Goal: Information Seeking & Learning: Learn about a topic

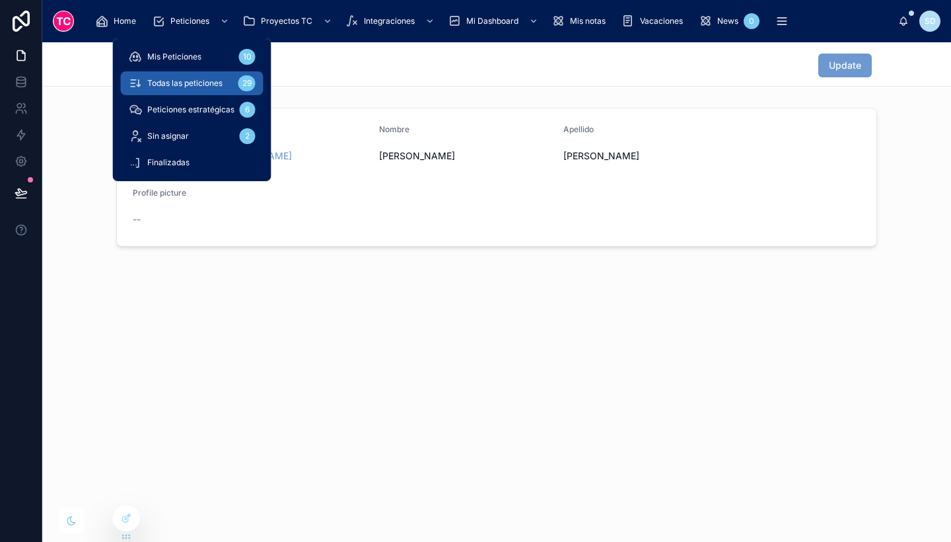
click at [203, 87] on span "Todas las peticiones" at bounding box center [184, 83] width 75 height 11
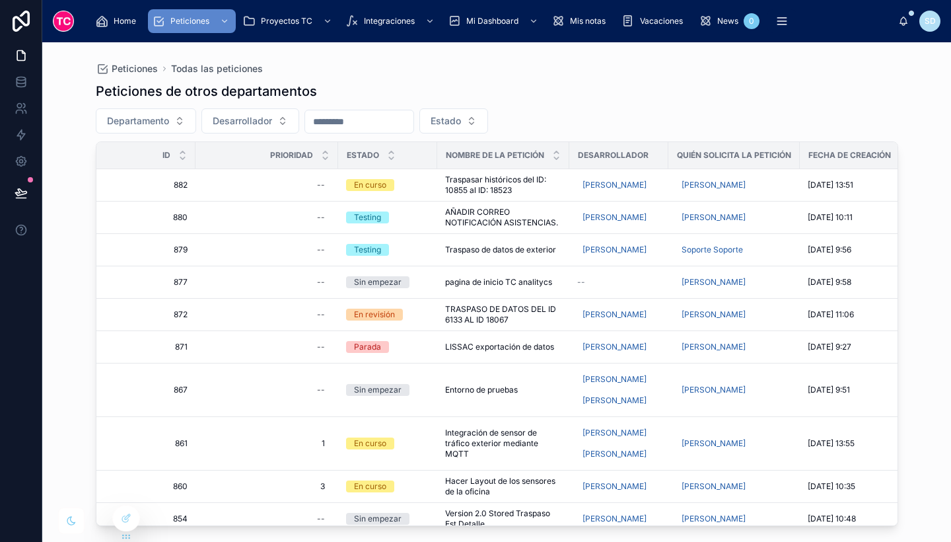
click at [82, 164] on div "Peticiones Todas las peticiones Peticiones de otros departamentos Departamento …" at bounding box center [497, 283] width 845 height 483
click at [890, 83] on div "Peticiones de otros departamentos" at bounding box center [497, 91] width 802 height 18
click at [662, 85] on div "Peticiones de otros departamentos" at bounding box center [497, 91] width 802 height 18
click at [545, 188] on span "Traspasar históricos del ID: 10855 al ID: 18523" at bounding box center [503, 184] width 116 height 21
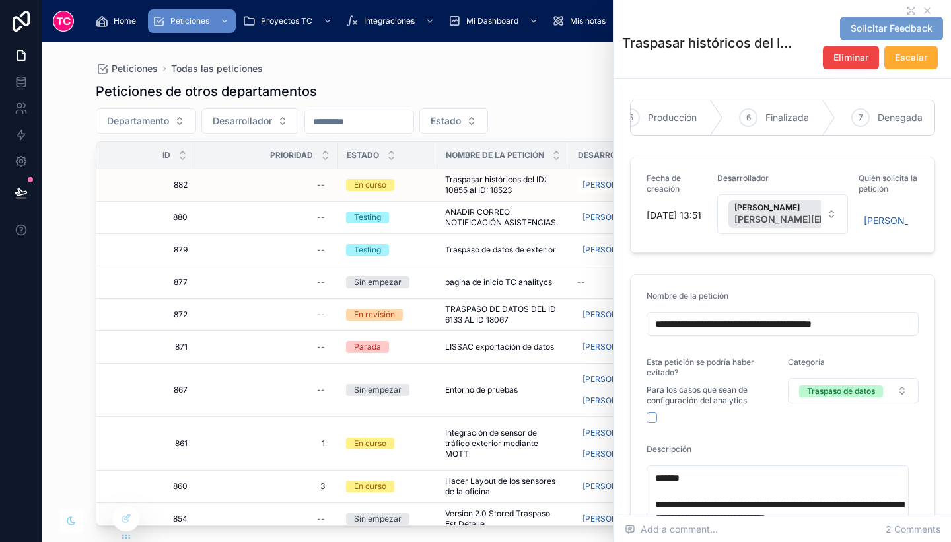
scroll to position [0, 417]
click at [806, 111] on span "Finalizada" at bounding box center [824, 117] width 44 height 13
click at [561, 100] on div "Peticiones de otros departamentos Departamento Desarrollador Estado Id Priorida…" at bounding box center [497, 300] width 802 height 452
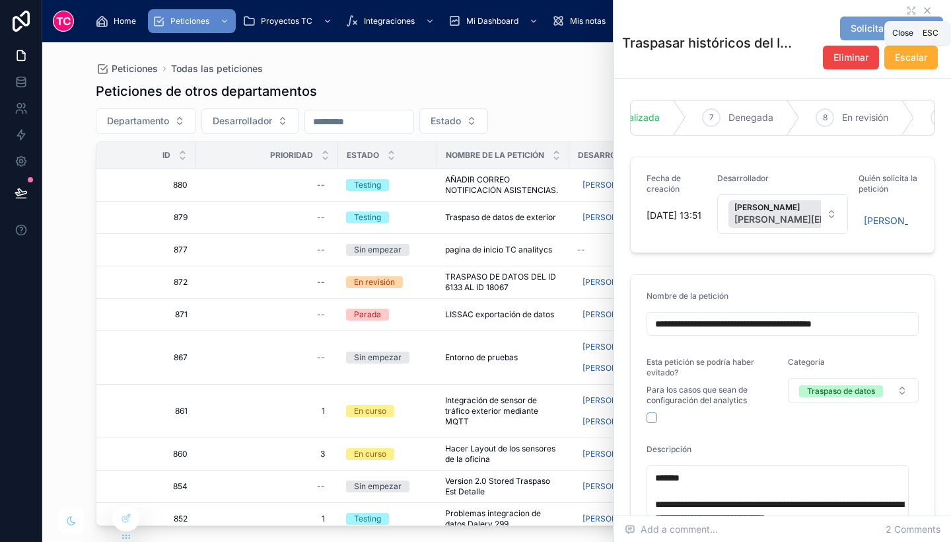
click at [922, 9] on icon at bounding box center [927, 10] width 11 height 11
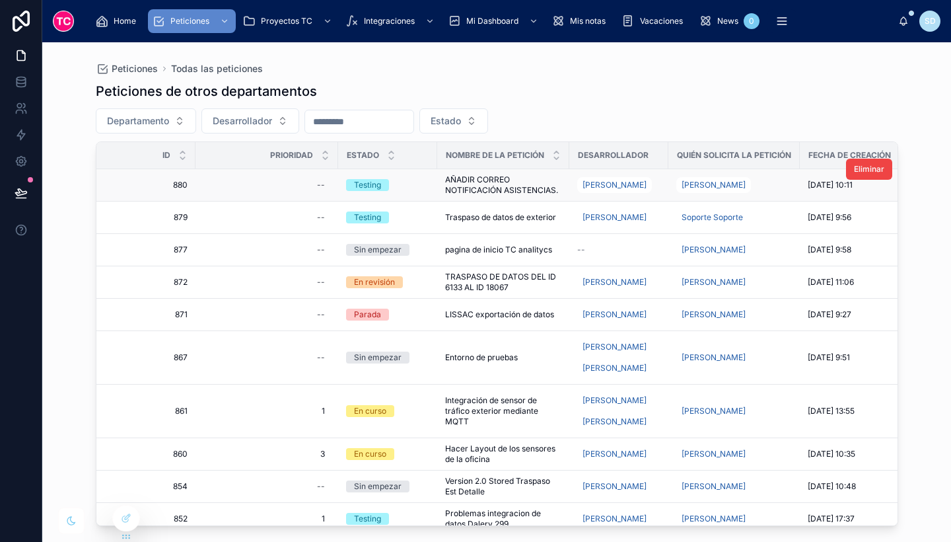
click at [540, 186] on span "AÑADIR CORREO NOTIFICACIÓN ASISTENCIAS." at bounding box center [503, 184] width 116 height 21
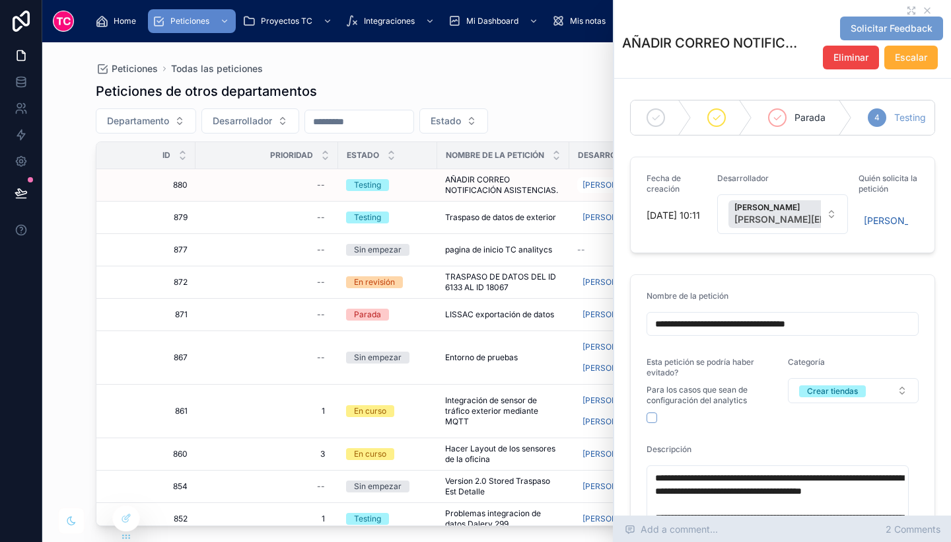
click at [915, 533] on span "2 Comments" at bounding box center [913, 528] width 55 height 13
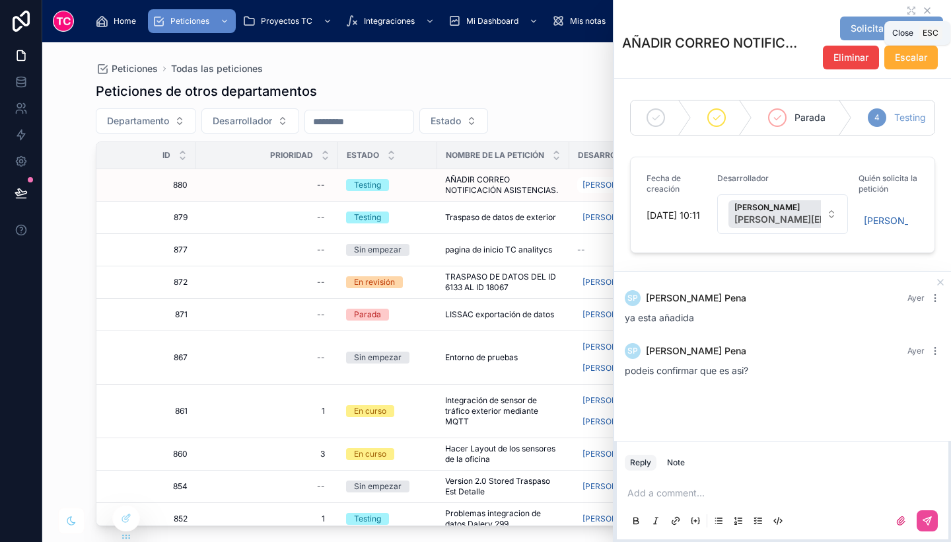
click at [922, 10] on icon at bounding box center [927, 10] width 11 height 11
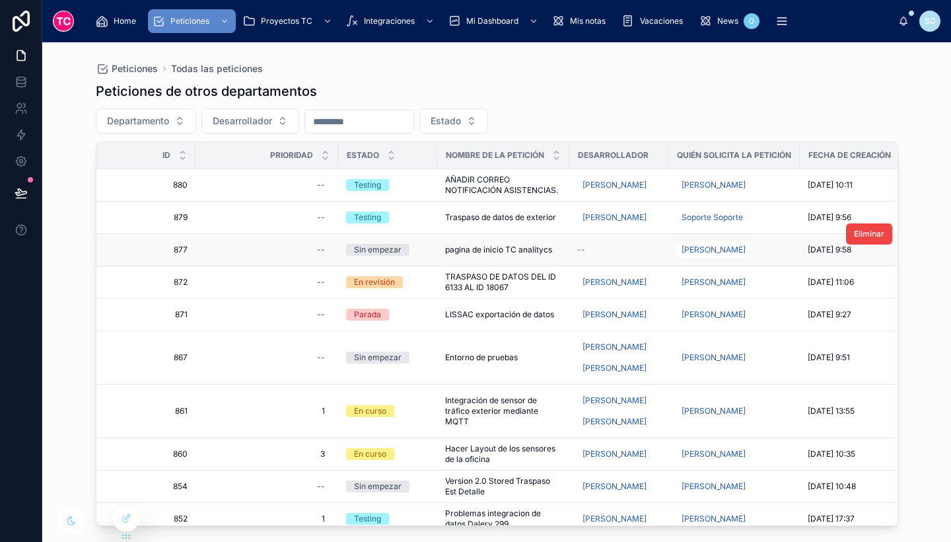
click at [529, 248] on span "pagina de inicio TC analitycs" at bounding box center [498, 249] width 107 height 11
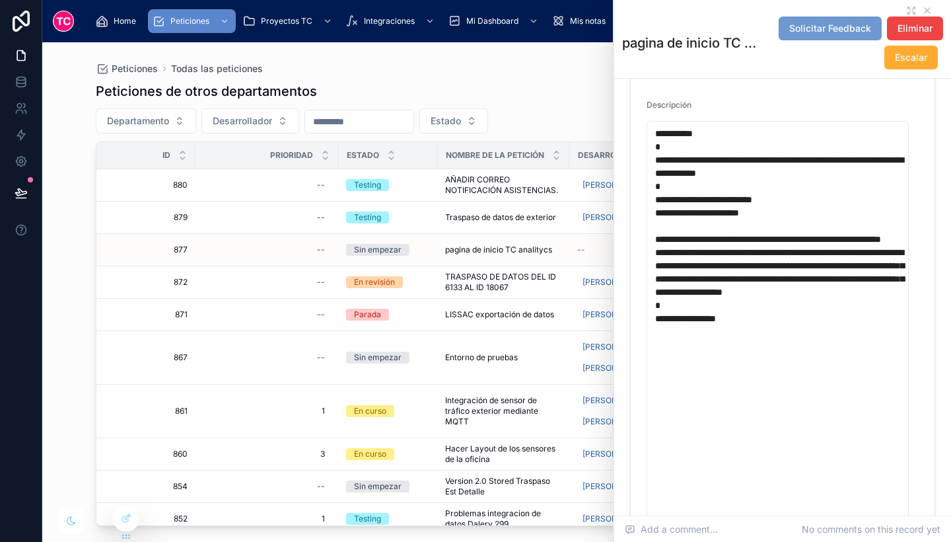
scroll to position [345, 0]
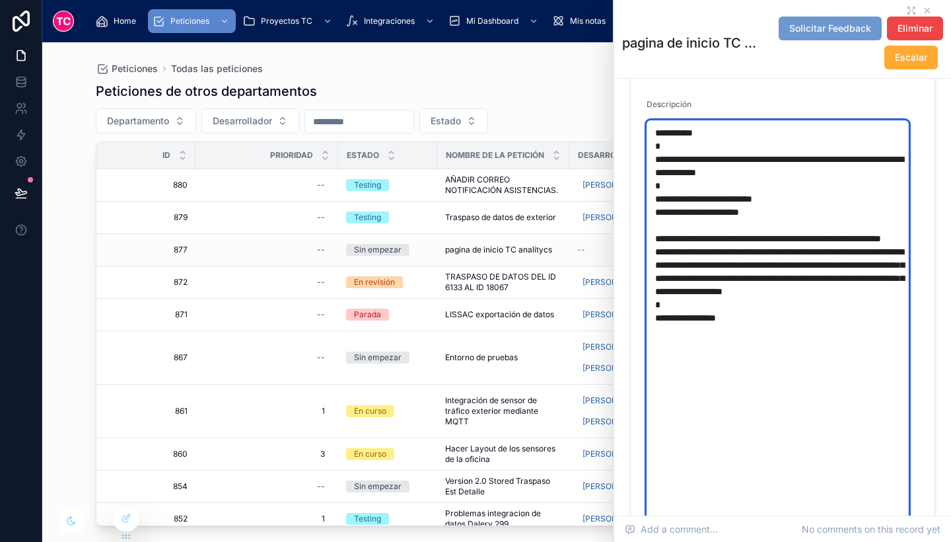
click at [788, 400] on textarea "**********" at bounding box center [778, 324] width 262 height 408
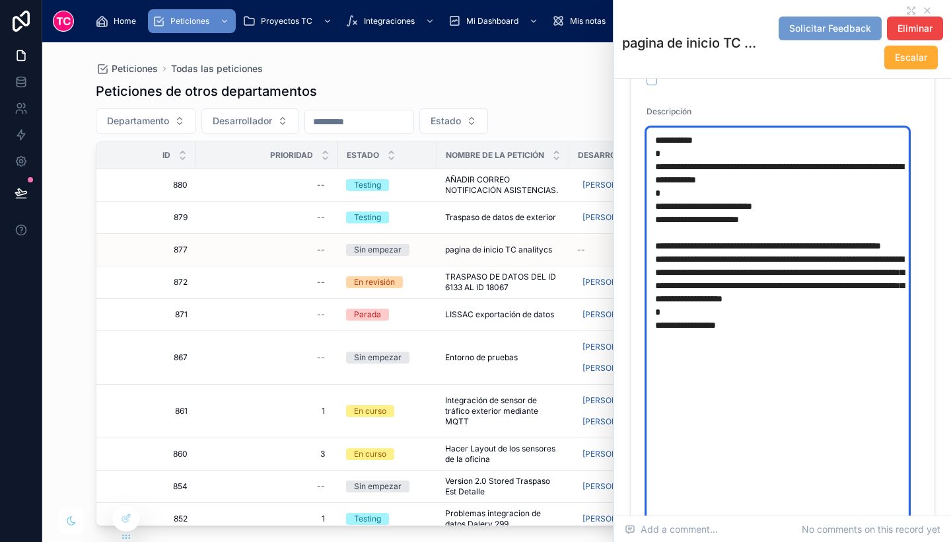
click at [777, 349] on textarea "**********" at bounding box center [778, 331] width 262 height 408
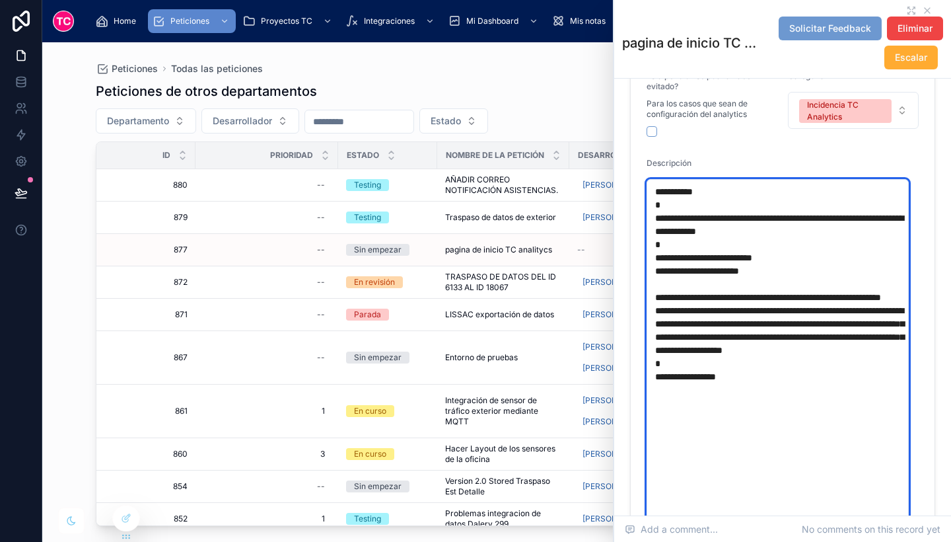
scroll to position [287, 0]
click at [860, 316] on textarea "**********" at bounding box center [778, 382] width 262 height 408
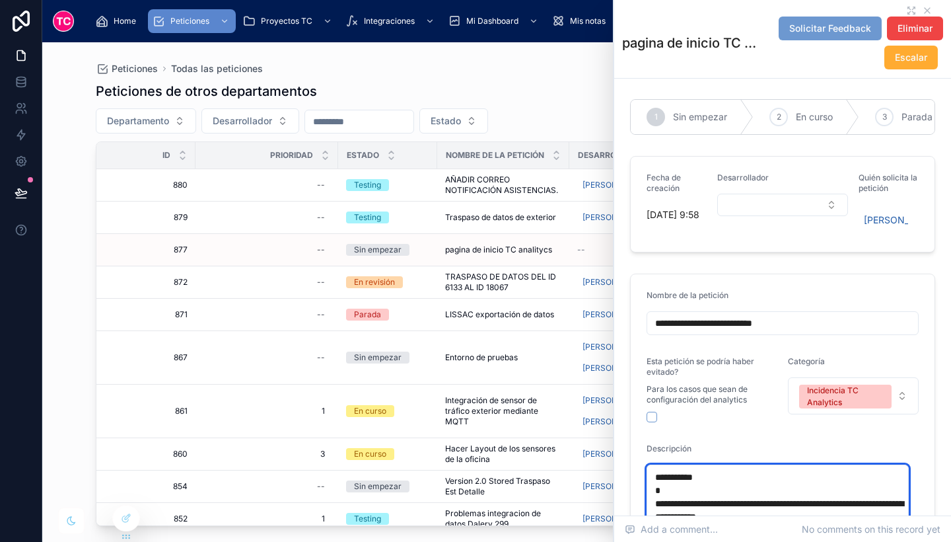
scroll to position [1, 0]
drag, startPoint x: 793, startPoint y: 339, endPoint x: 634, endPoint y: 336, distance: 158.5
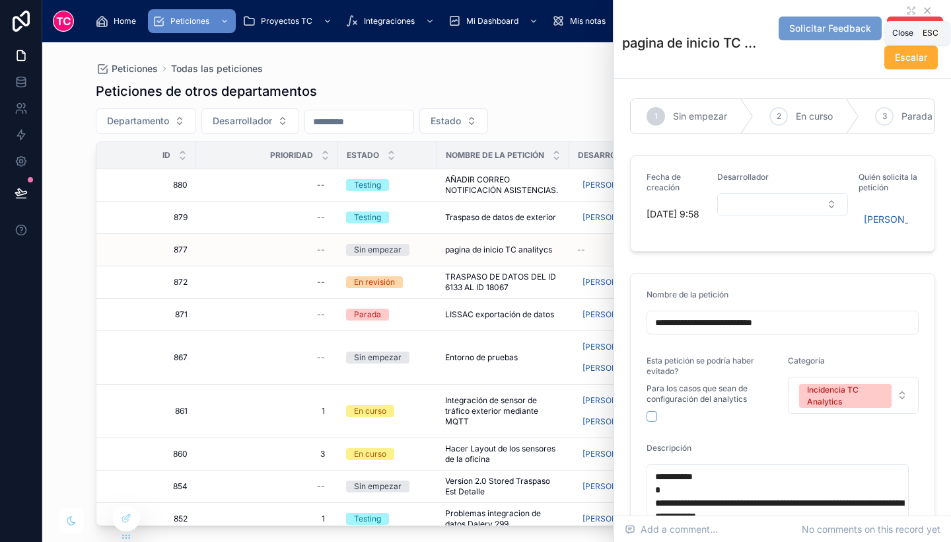
click at [922, 5] on icon at bounding box center [927, 10] width 11 height 11
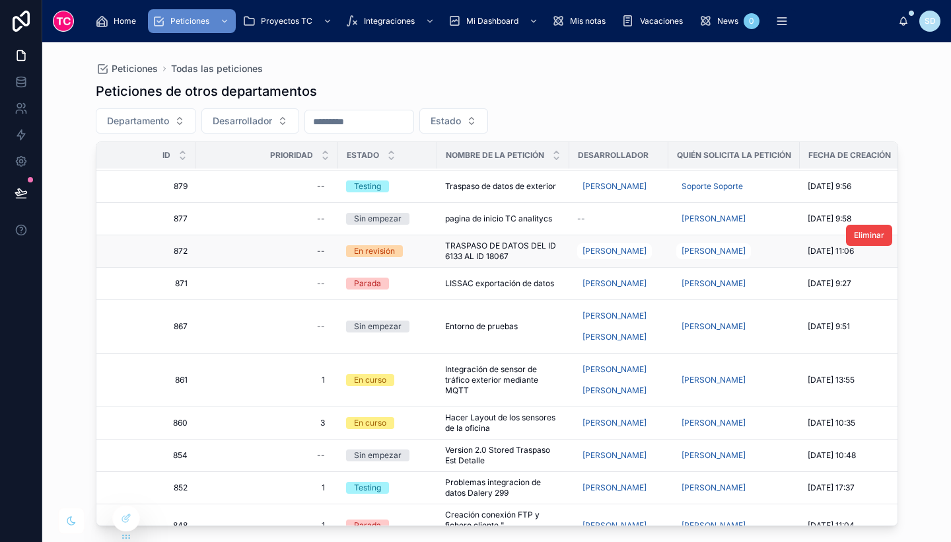
scroll to position [32, 0]
click at [511, 283] on span "LISSAC exportación de datos" at bounding box center [499, 282] width 109 height 11
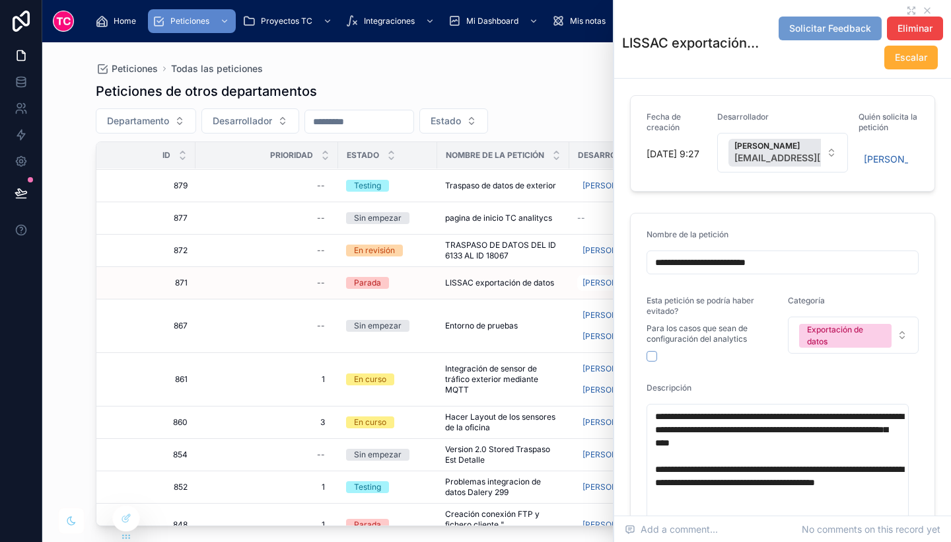
scroll to position [59, 0]
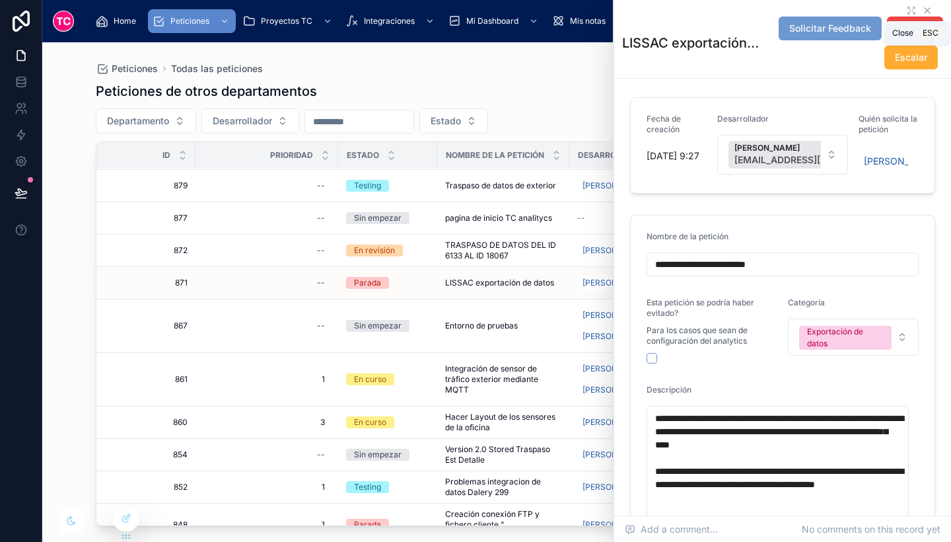
click at [922, 10] on icon at bounding box center [927, 10] width 11 height 11
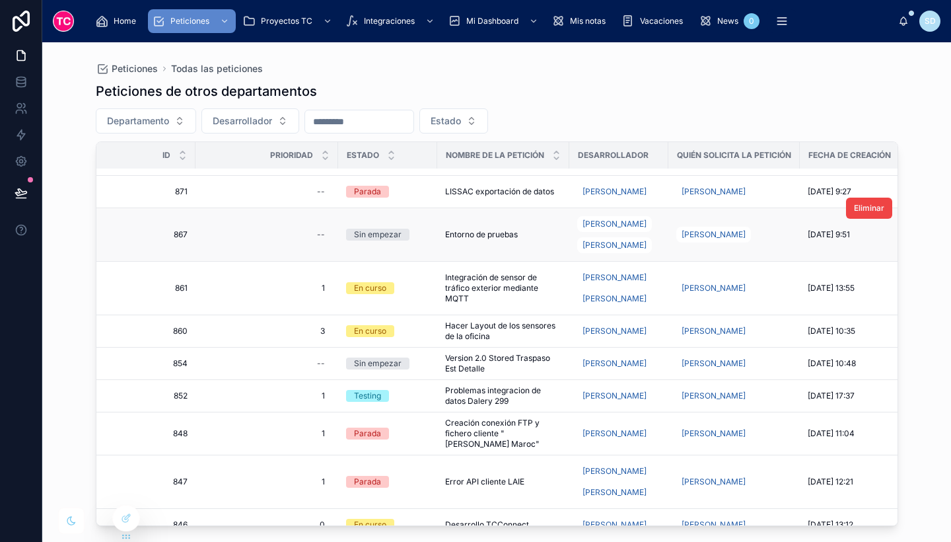
scroll to position [124, 0]
click at [534, 297] on span "Integración de sensor de tráfico exterior mediante MQTT" at bounding box center [503, 287] width 116 height 32
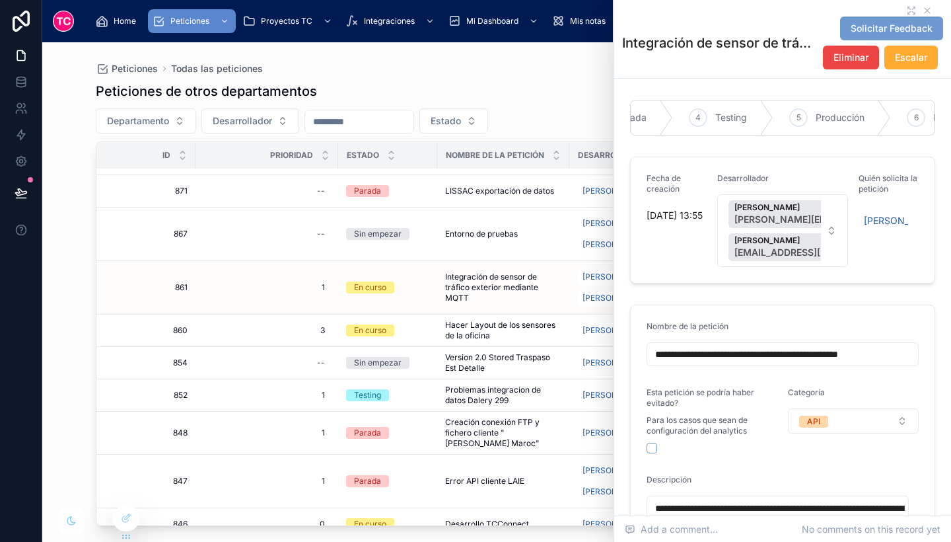
scroll to position [0, 276]
click at [723, 120] on div "4 Testing" at bounding box center [733, 117] width 100 height 34
click at [925, 10] on icon at bounding box center [927, 10] width 5 height 5
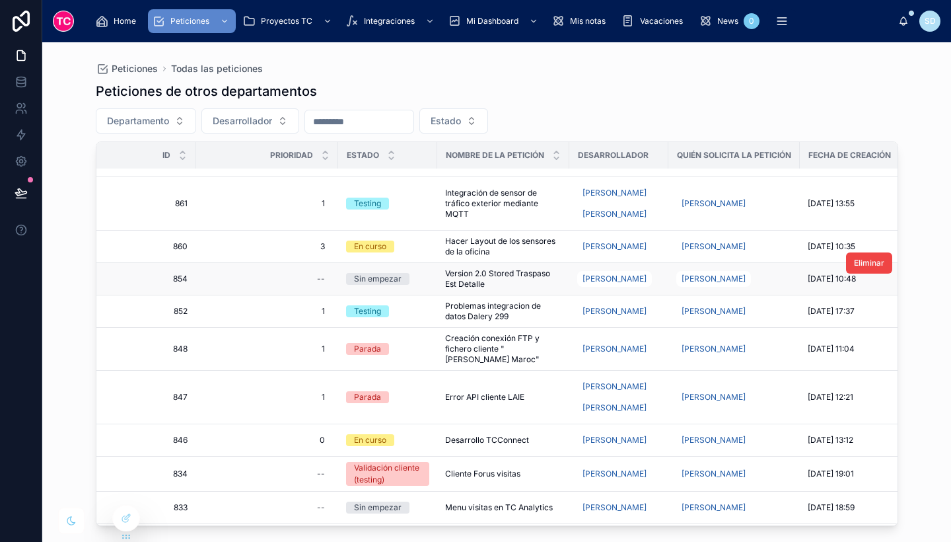
scroll to position [208, 0]
click at [533, 314] on span "Problemas integracion de datos Dalery 299" at bounding box center [503, 310] width 116 height 21
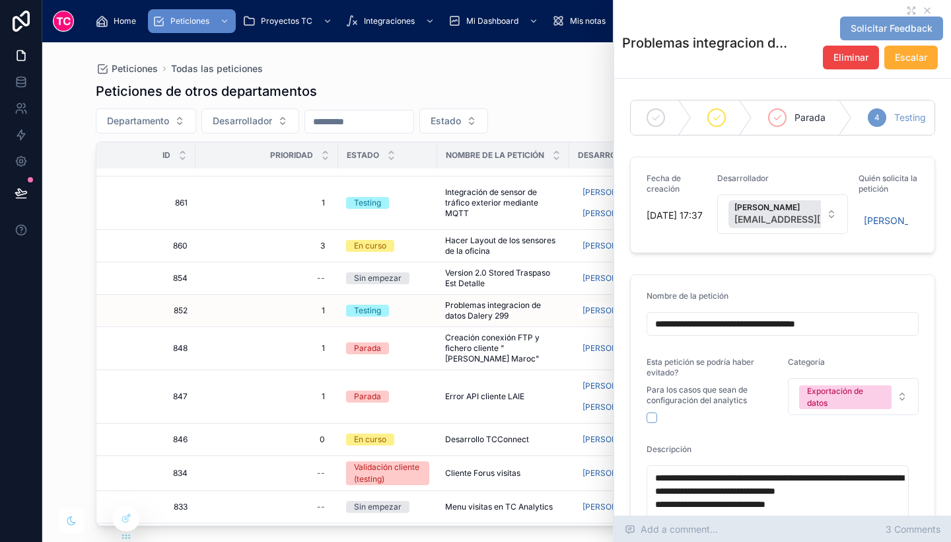
click at [905, 524] on span "3 Comments" at bounding box center [913, 528] width 55 height 13
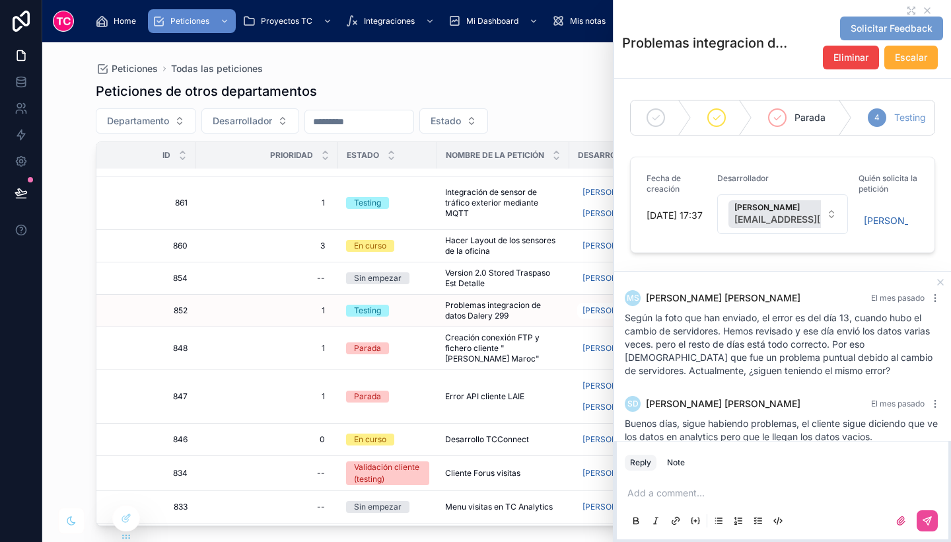
scroll to position [127, 0]
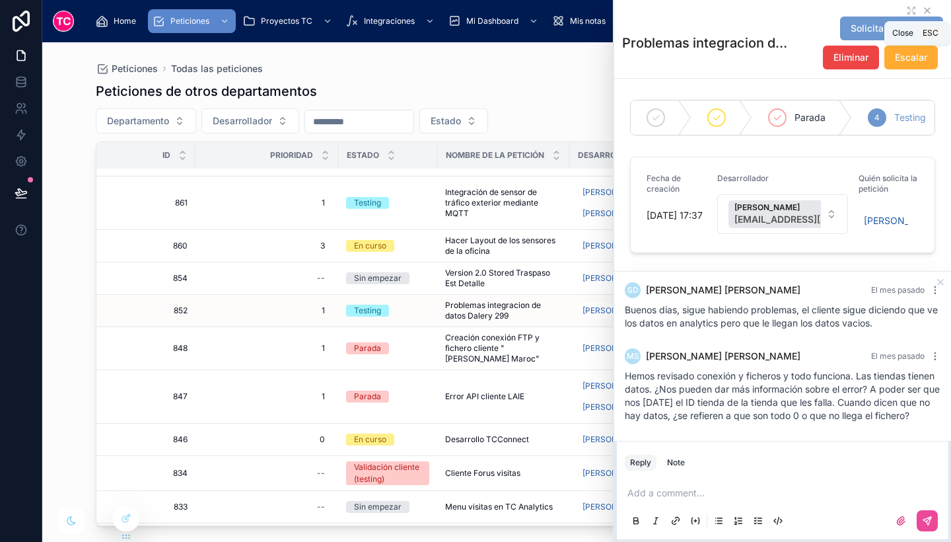
click at [922, 9] on icon at bounding box center [927, 10] width 11 height 11
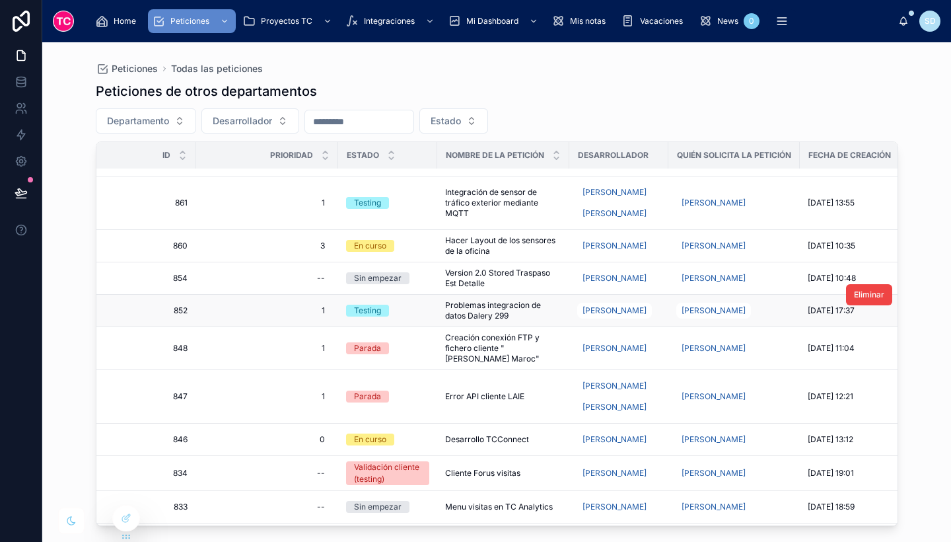
click at [538, 308] on span "Problemas integracion de datos Dalery 299" at bounding box center [503, 310] width 116 height 21
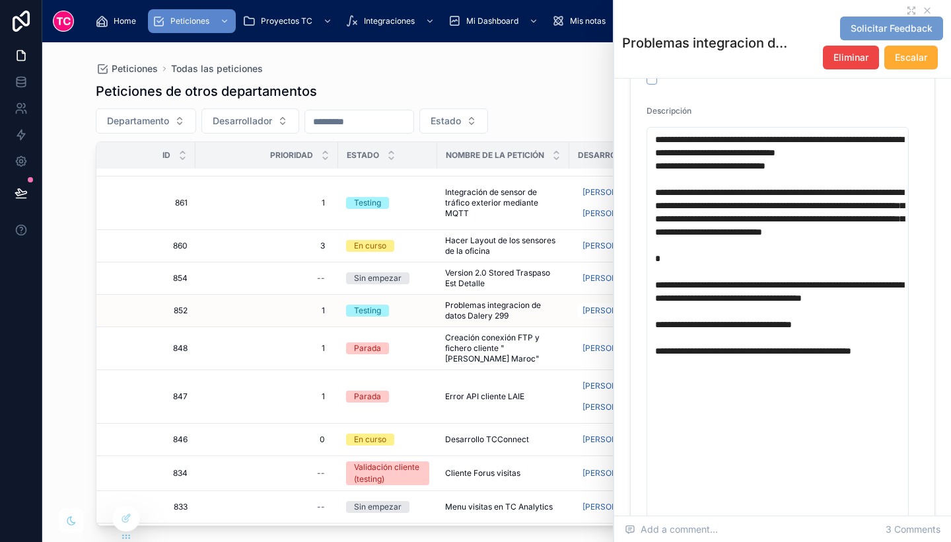
scroll to position [339, 0]
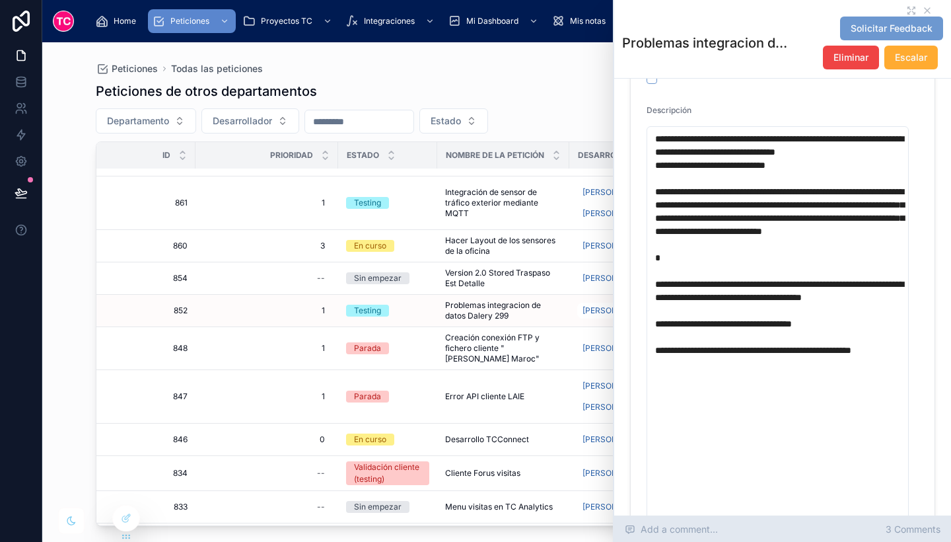
click at [925, 526] on span "3 Comments" at bounding box center [913, 528] width 55 height 13
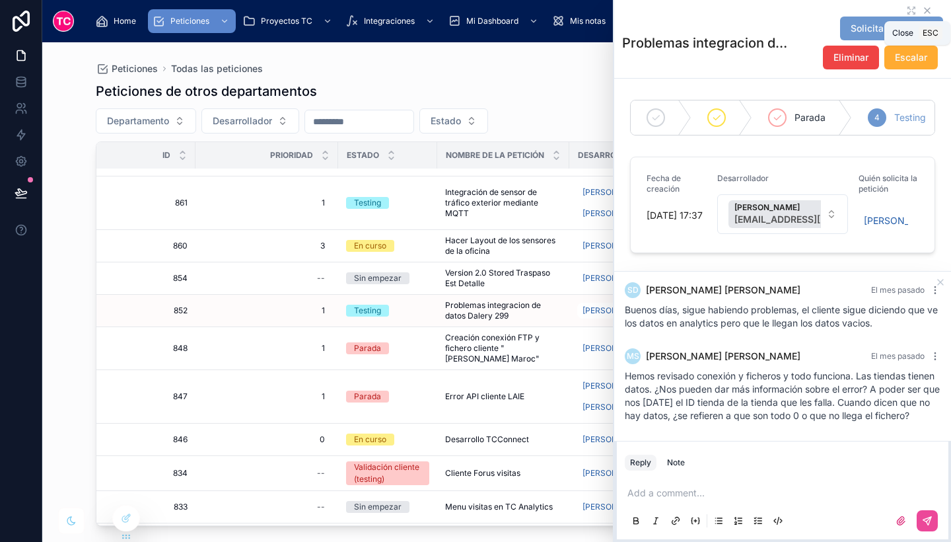
click at [922, 10] on icon at bounding box center [927, 10] width 11 height 11
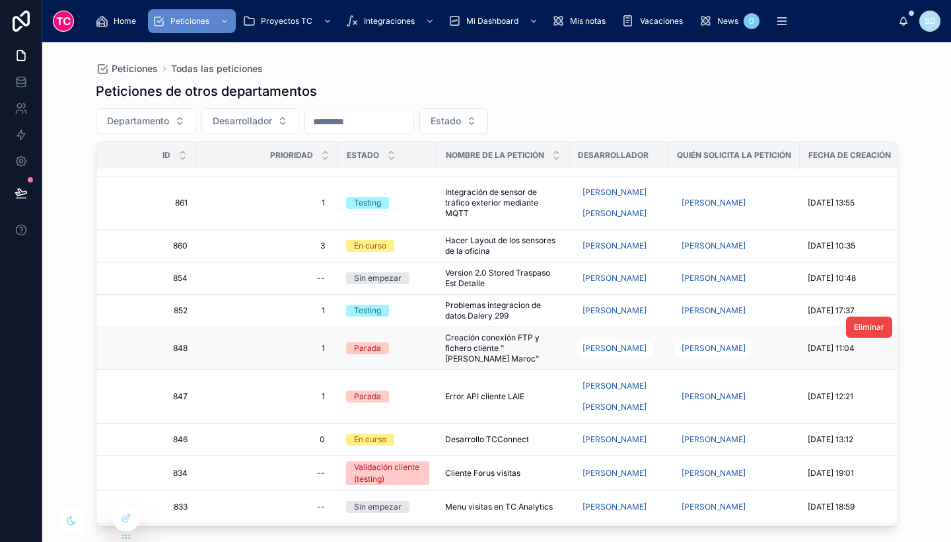
click at [542, 353] on span "Creación conexión FTP y fichero cliente "[PERSON_NAME] Maroc"" at bounding box center [503, 348] width 116 height 32
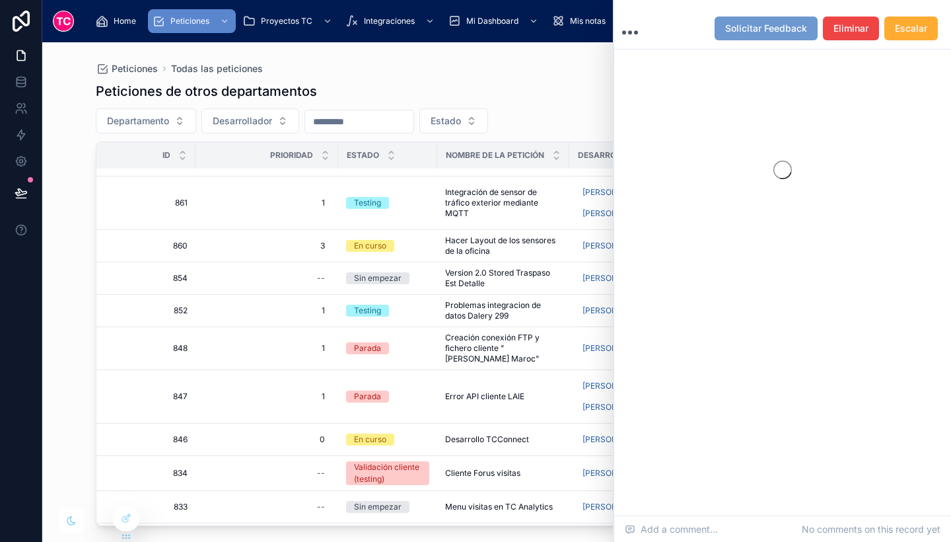
click at [542, 353] on span "Creación conexión FTP y fichero cliente "[PERSON_NAME] Maroc"" at bounding box center [503, 348] width 116 height 32
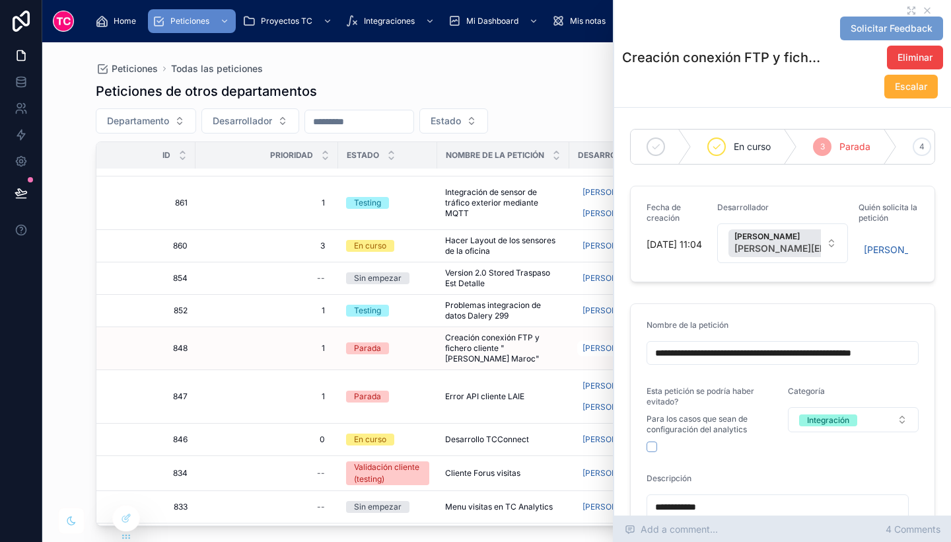
click at [912, 526] on span "4 Comments" at bounding box center [913, 528] width 55 height 13
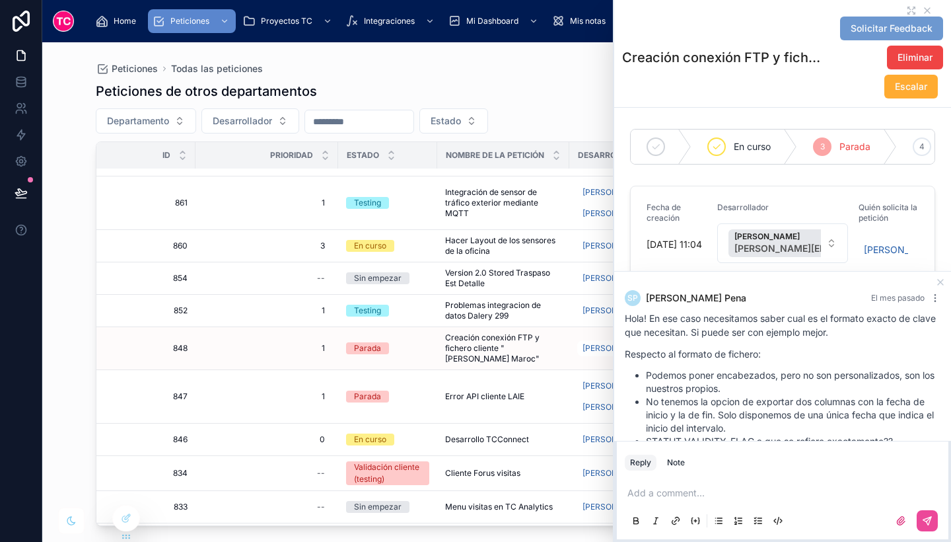
scroll to position [264, 0]
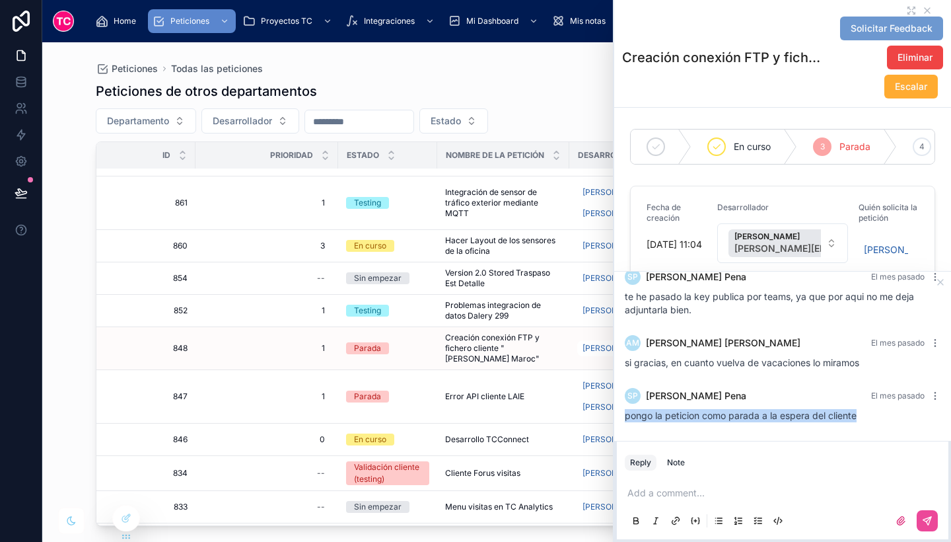
drag, startPoint x: 857, startPoint y: 415, endPoint x: 626, endPoint y: 412, distance: 231.2
click at [626, 412] on span "pongo la peticion como parada a la espera del cliente" at bounding box center [741, 414] width 232 height 11
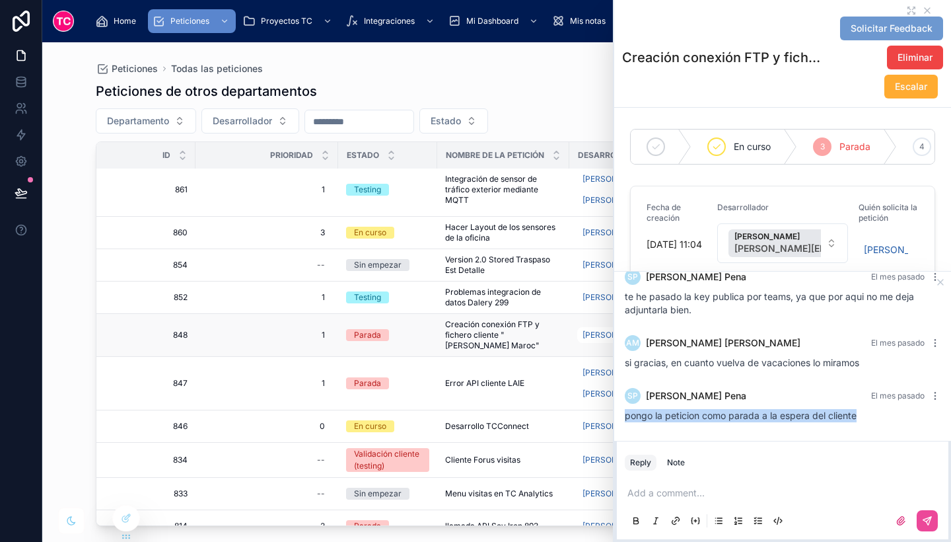
scroll to position [209, 0]
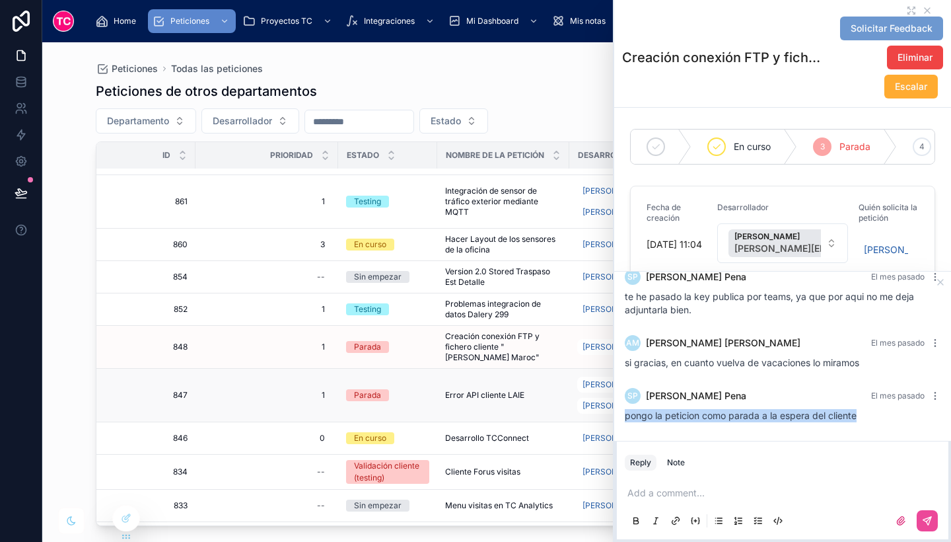
click at [512, 396] on span "Error API cliente LAIE" at bounding box center [484, 395] width 79 height 11
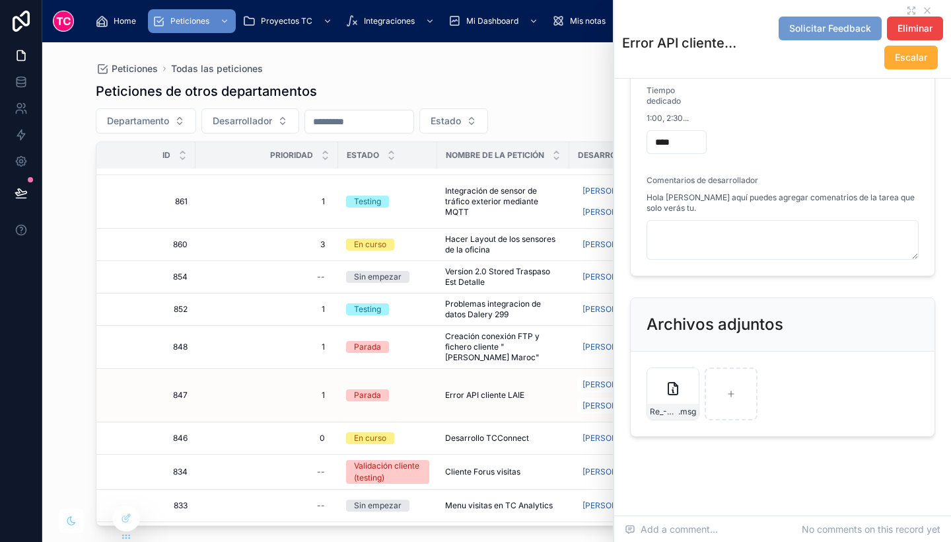
scroll to position [563, 0]
click at [922, 9] on icon at bounding box center [927, 10] width 11 height 11
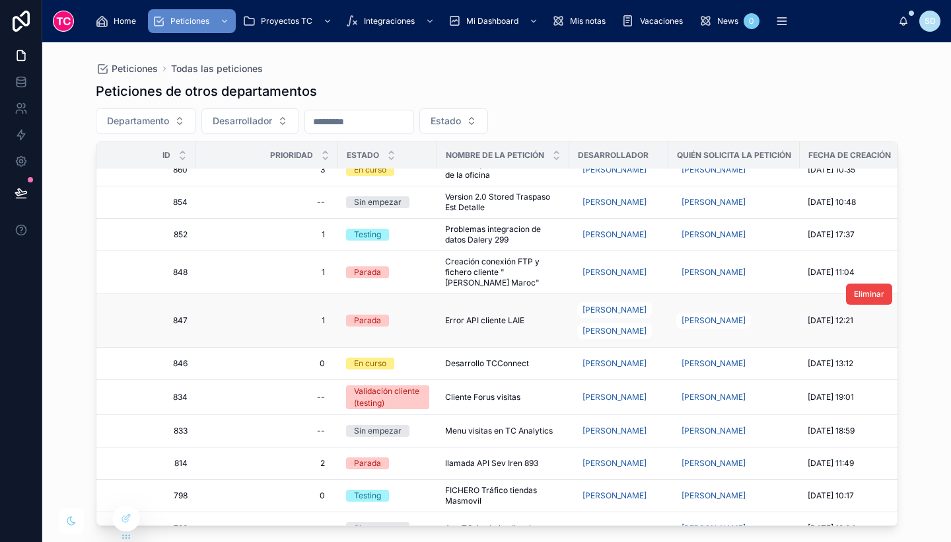
scroll to position [287, 0]
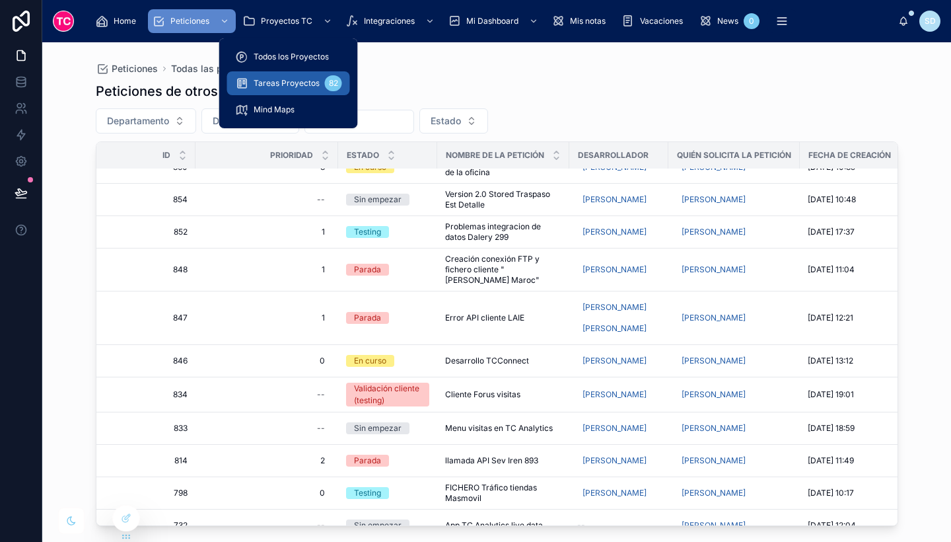
click at [301, 79] on span "Tareas Proyectos" at bounding box center [287, 83] width 66 height 11
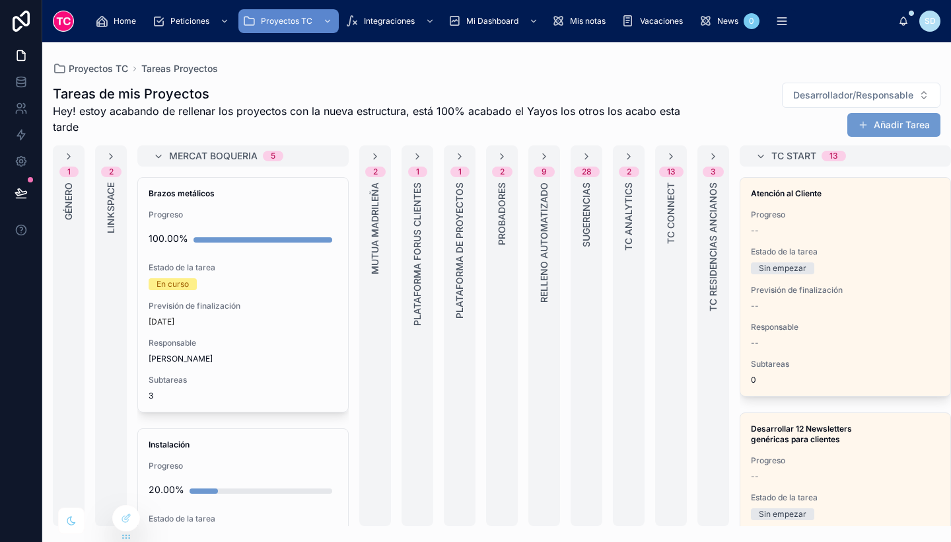
click at [241, 158] on span "Mercat Boqueria" at bounding box center [213, 155] width 88 height 13
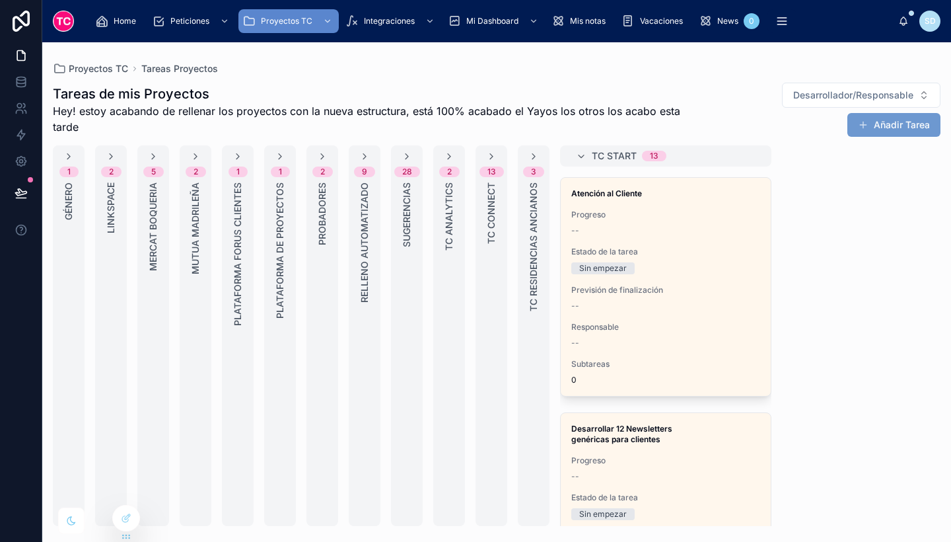
click at [484, 240] on div "13 TC Connect" at bounding box center [492, 335] width 32 height 380
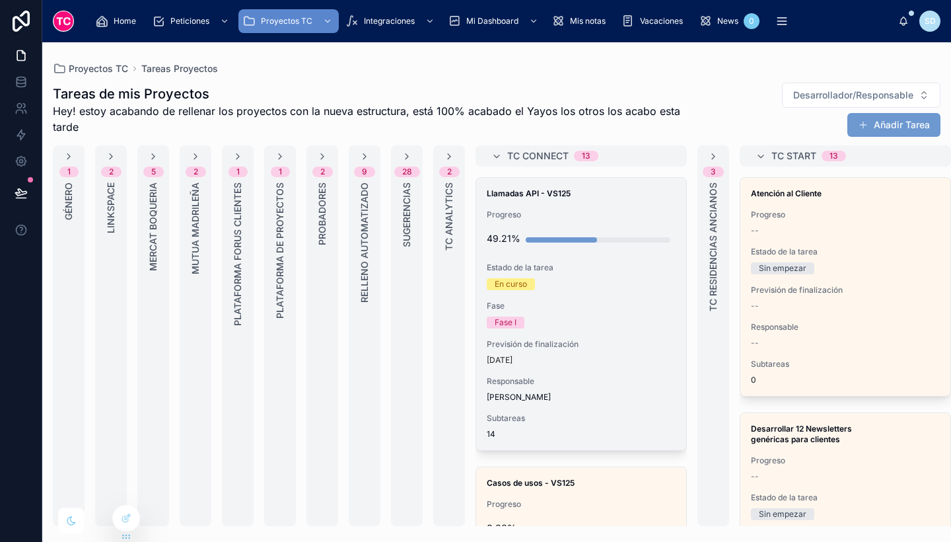
click at [642, 324] on div "Fase I" at bounding box center [581, 322] width 189 height 12
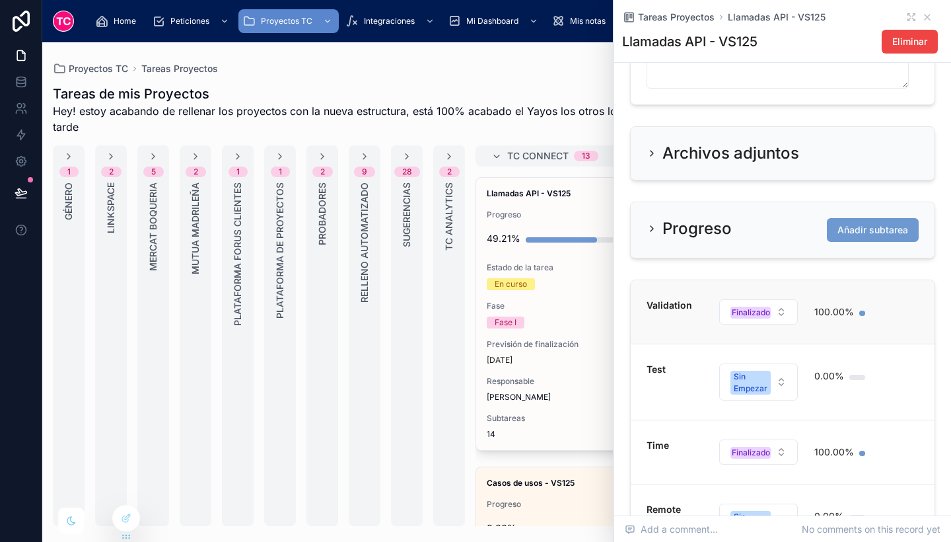
click at [691, 325] on div "Validation" at bounding box center [675, 312] width 56 height 26
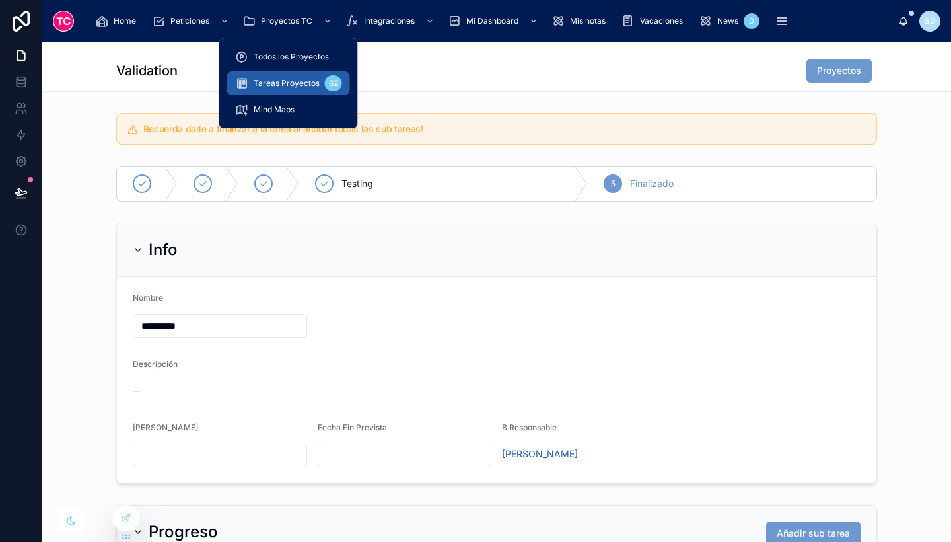
click at [299, 74] on div "Tareas Proyectos 82" at bounding box center [288, 83] width 107 height 21
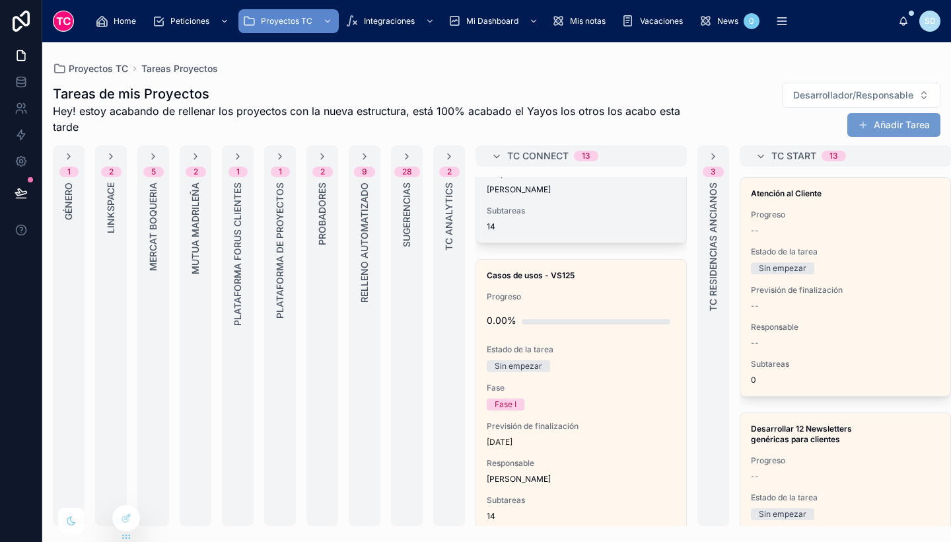
scroll to position [208, 0]
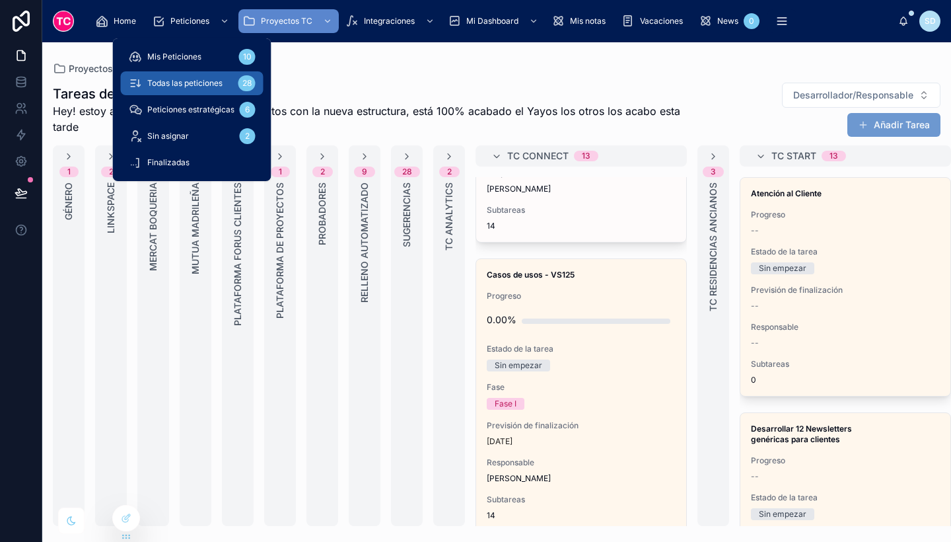
click at [207, 79] on span "Todas las peticiones" at bounding box center [184, 83] width 75 height 11
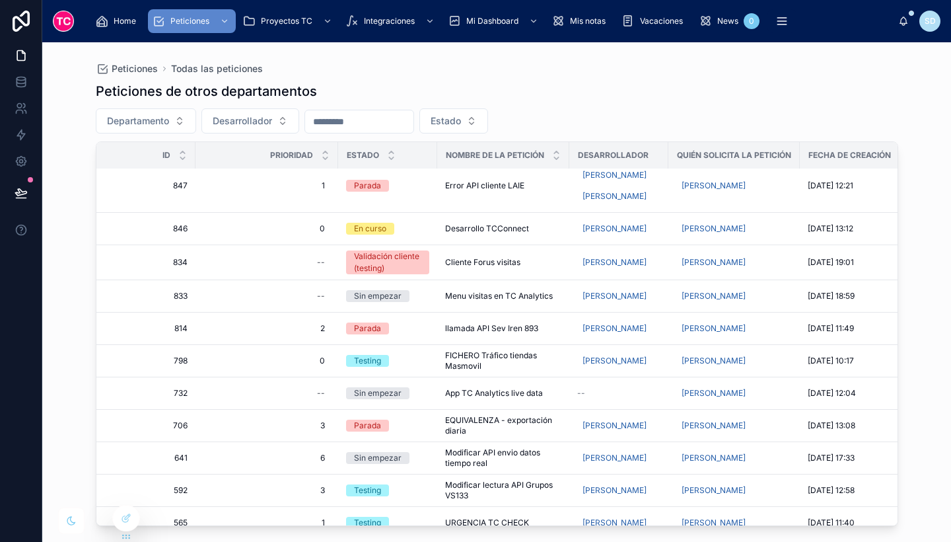
scroll to position [403, 0]
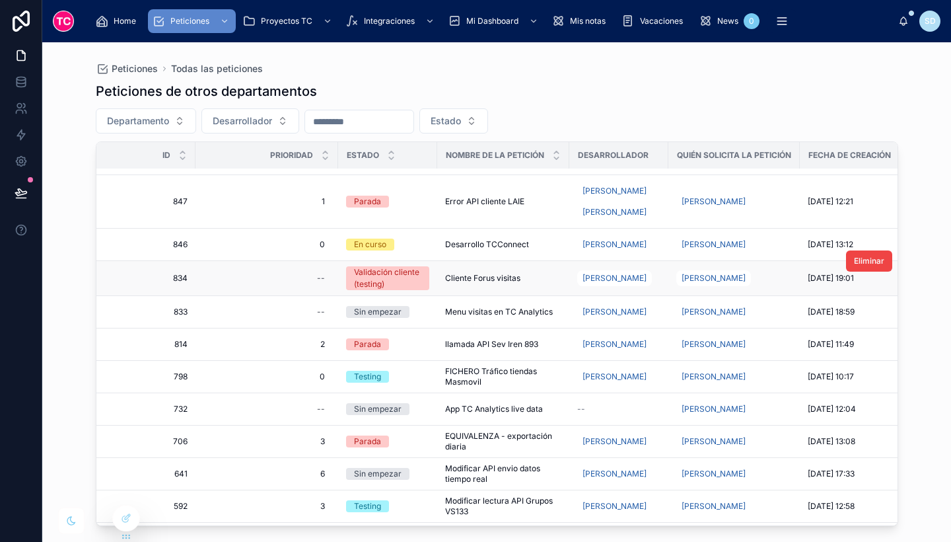
click at [518, 277] on span "Cliente Forus visitas" at bounding box center [482, 278] width 75 height 11
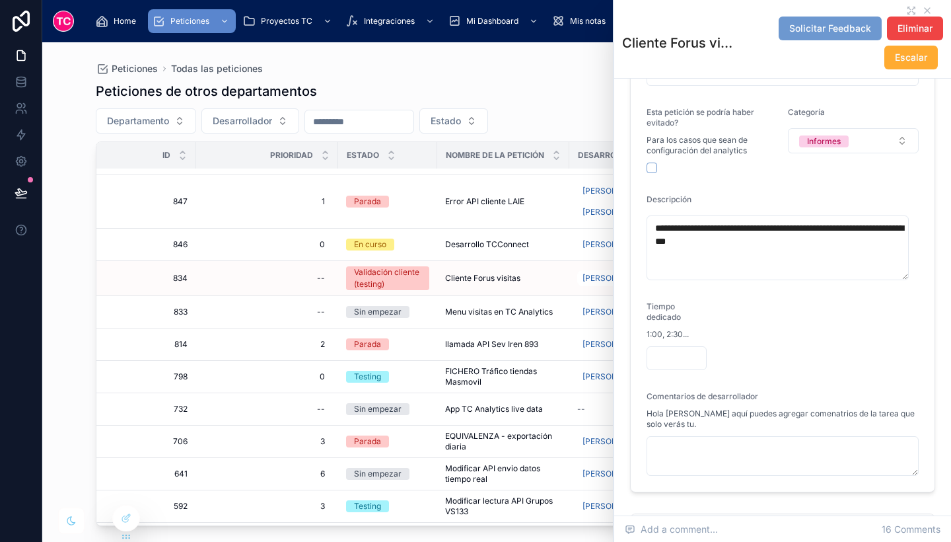
scroll to position [251, 0]
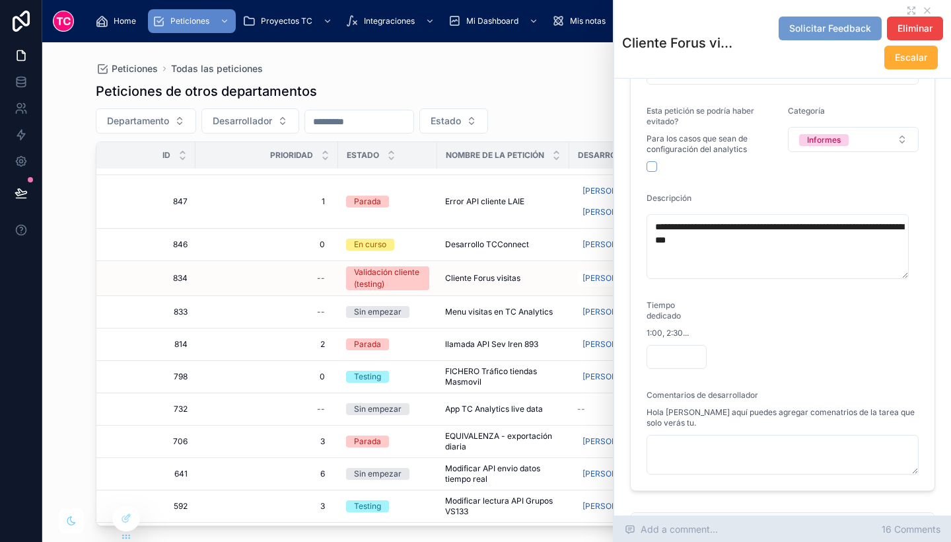
click at [900, 523] on span "16 Comments" at bounding box center [911, 528] width 59 height 13
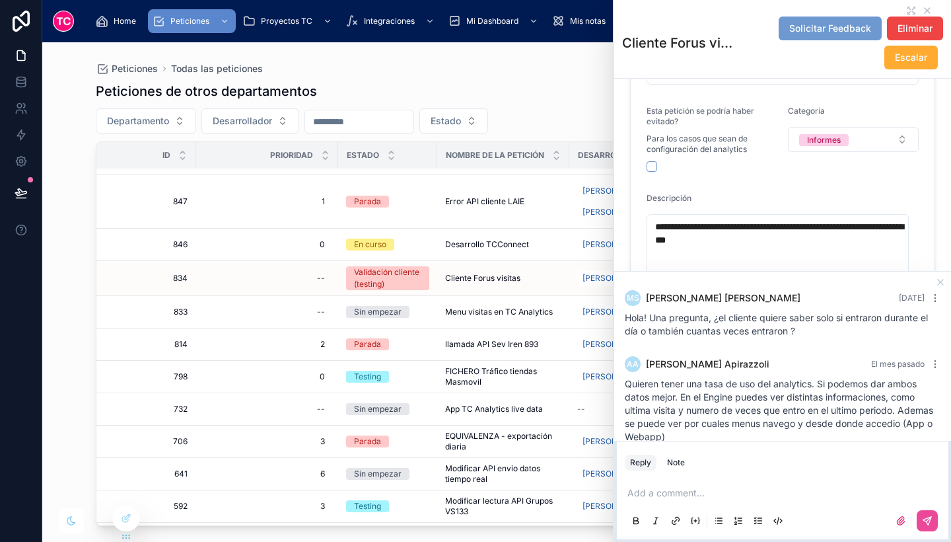
scroll to position [965, 0]
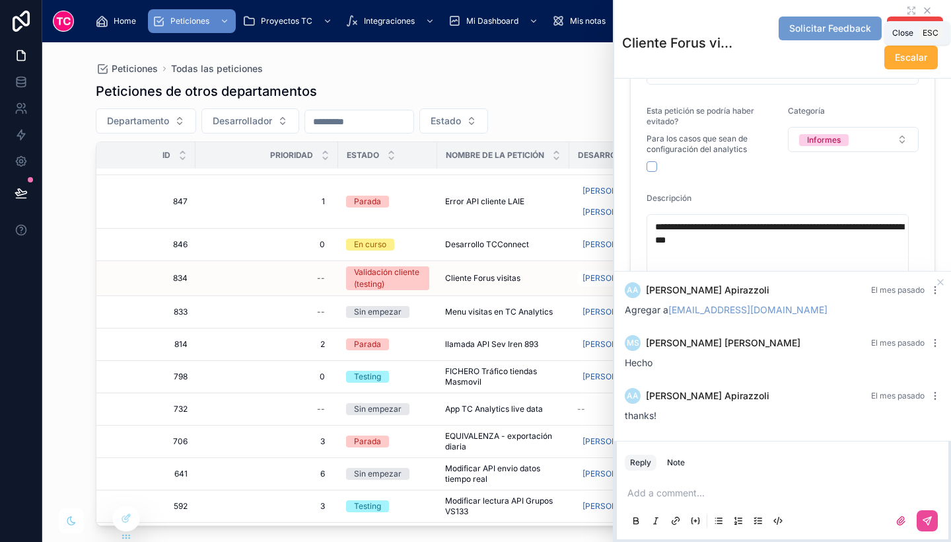
click at [922, 8] on icon at bounding box center [927, 10] width 11 height 11
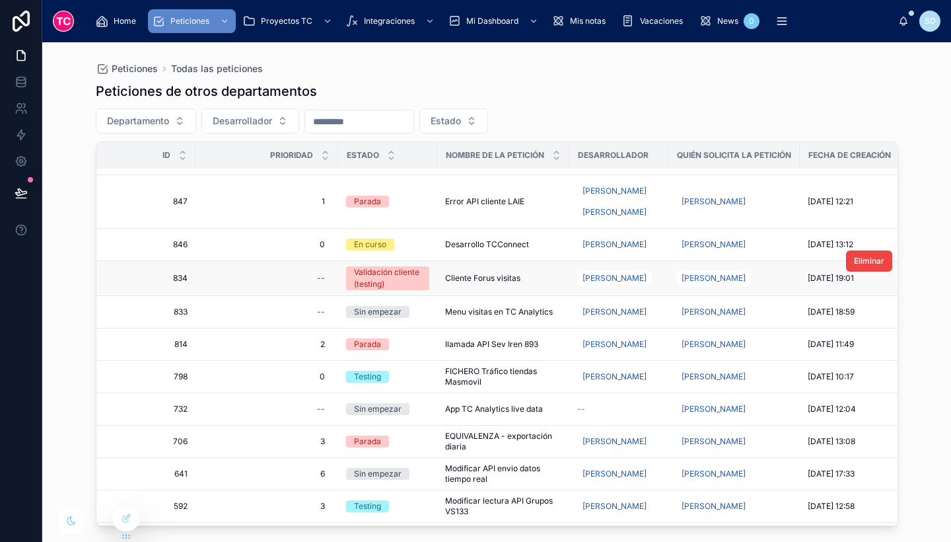
click at [509, 280] on span "Cliente Forus visitas" at bounding box center [482, 278] width 75 height 11
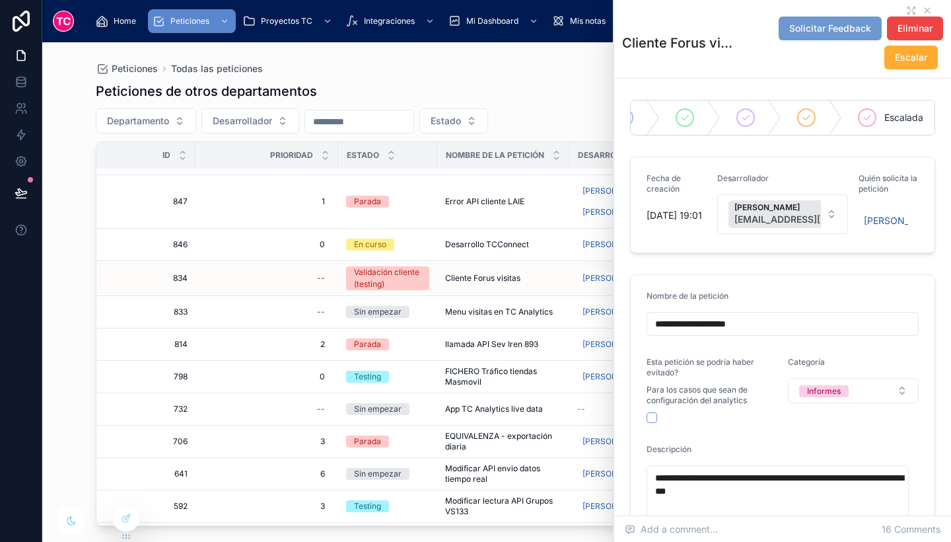
scroll to position [0, 278]
click at [691, 114] on div at bounding box center [686, 117] width 61 height 34
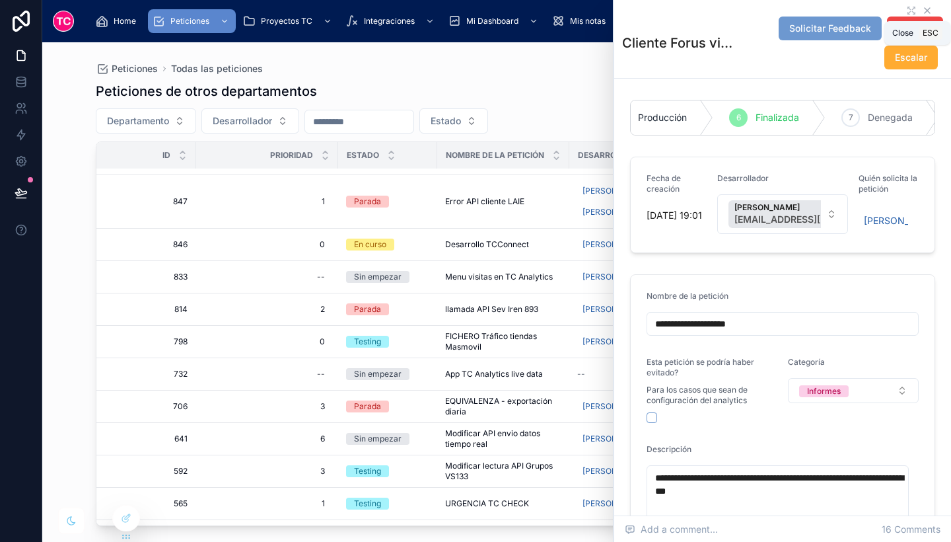
click at [922, 7] on icon at bounding box center [927, 10] width 11 height 11
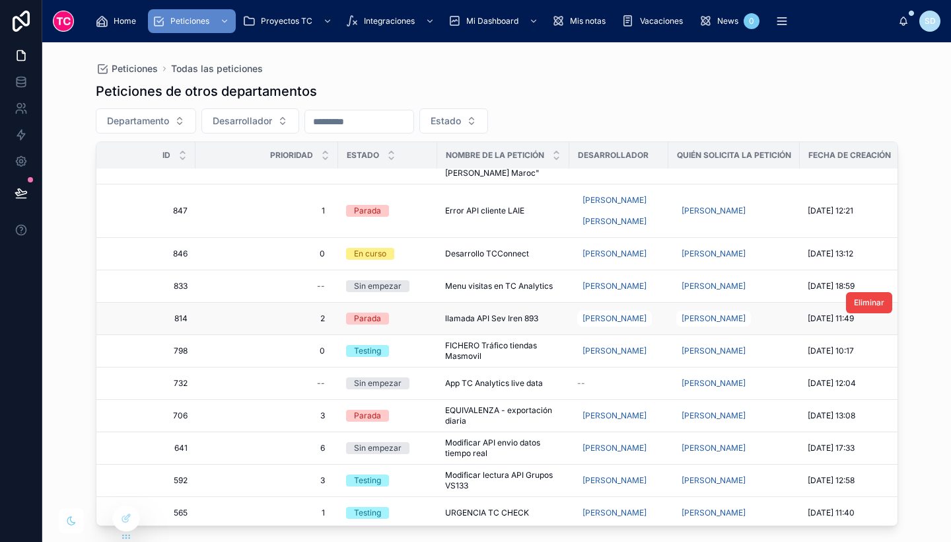
scroll to position [393, 0]
click at [538, 320] on div "llamada API Sev Iren 893 llamada API Sev Iren 893" at bounding box center [503, 319] width 116 height 11
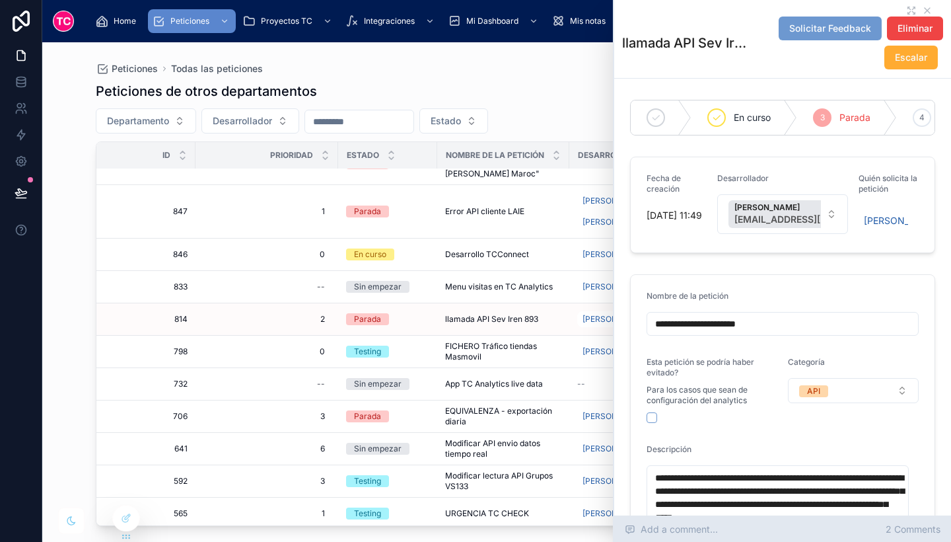
click at [909, 521] on div "Add a comment... 2 Comments" at bounding box center [782, 529] width 337 height 26
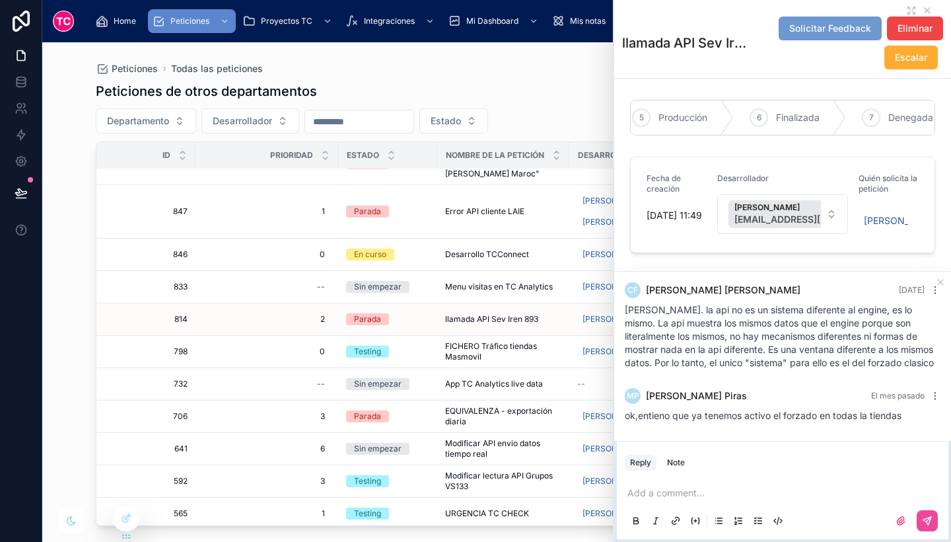
scroll to position [0, 407]
click at [773, 118] on span "Finalizada" at bounding box center [772, 117] width 44 height 13
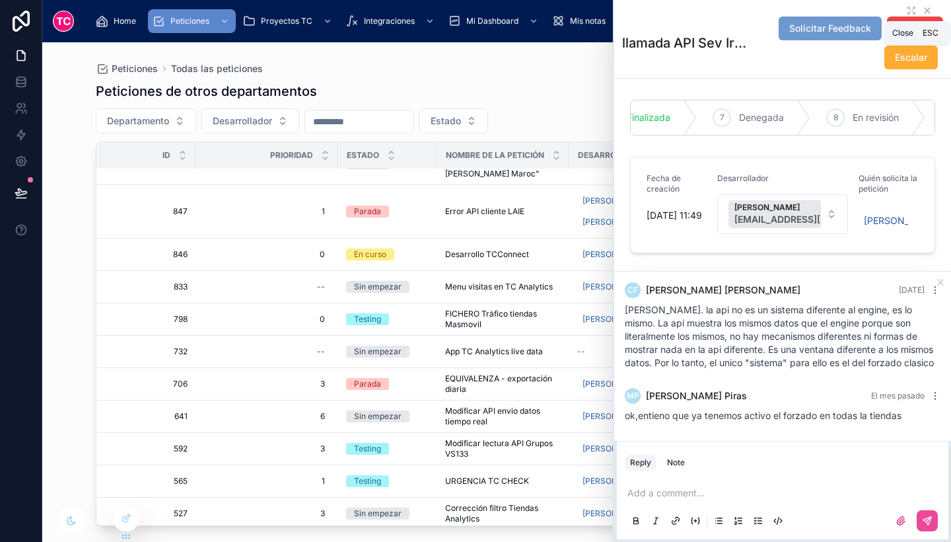
click at [922, 9] on icon at bounding box center [927, 10] width 11 height 11
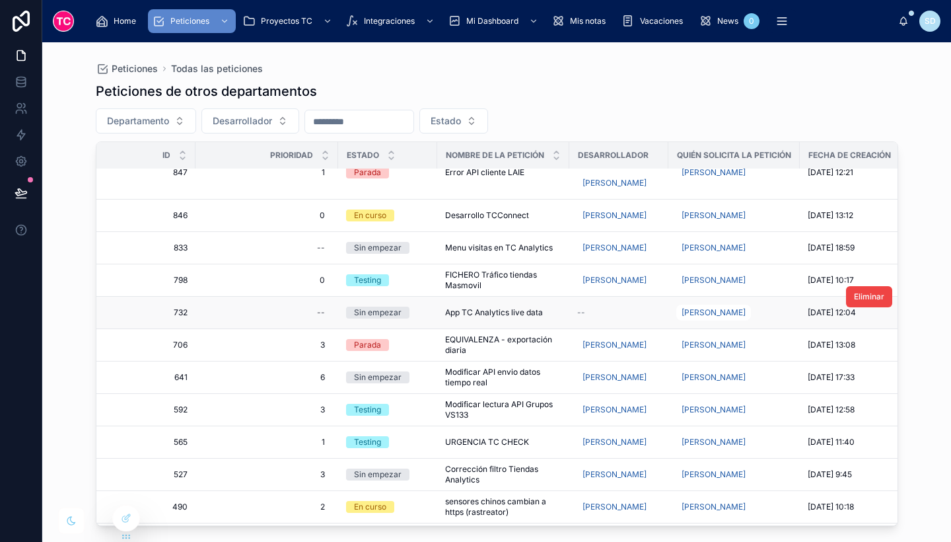
scroll to position [433, 0]
click at [522, 345] on span "EQUIVALENZA - exportación diaria" at bounding box center [503, 344] width 116 height 21
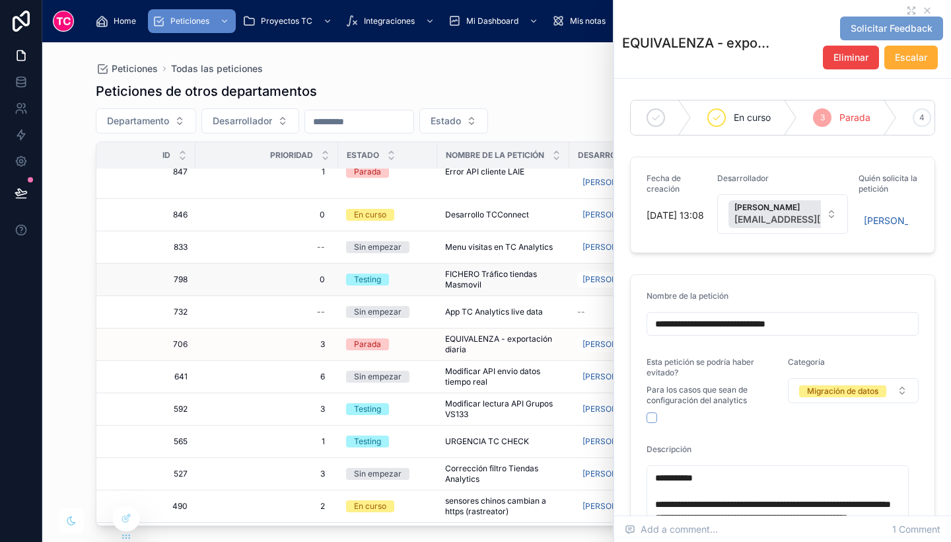
click at [521, 285] on span "FICHERO Tráfico tiendas Masmovil" at bounding box center [503, 279] width 116 height 21
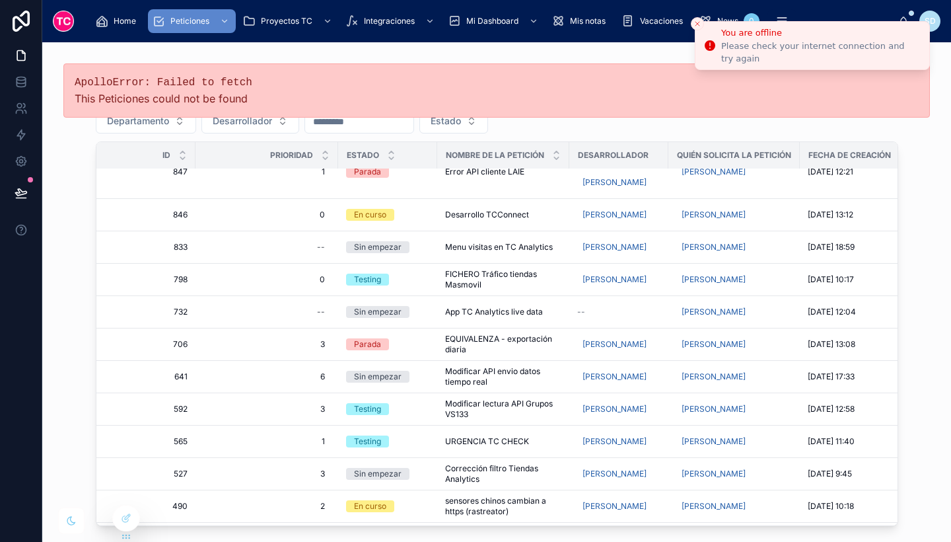
click at [697, 22] on icon "Close toast" at bounding box center [697, 24] width 8 height 8
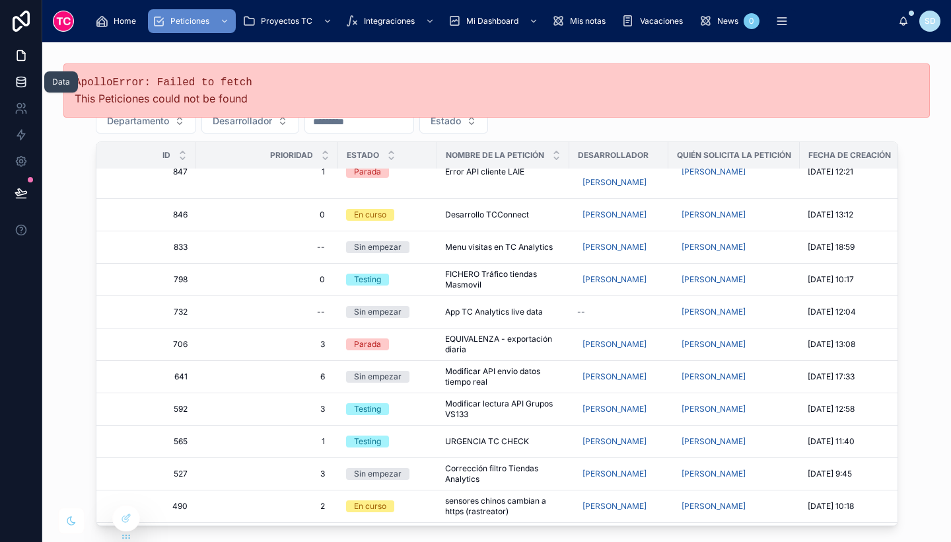
click at [19, 81] on icon at bounding box center [21, 81] width 13 height 13
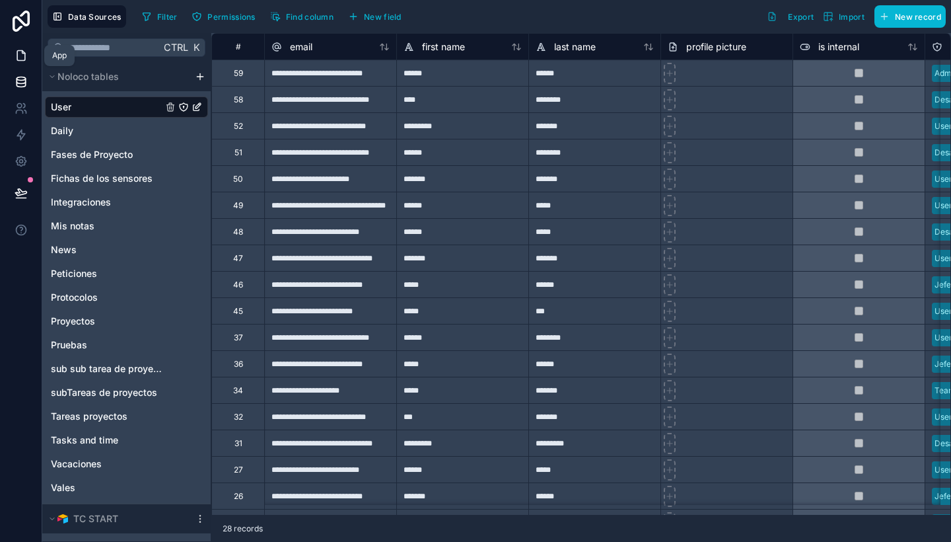
click at [22, 53] on icon at bounding box center [23, 52] width 3 height 3
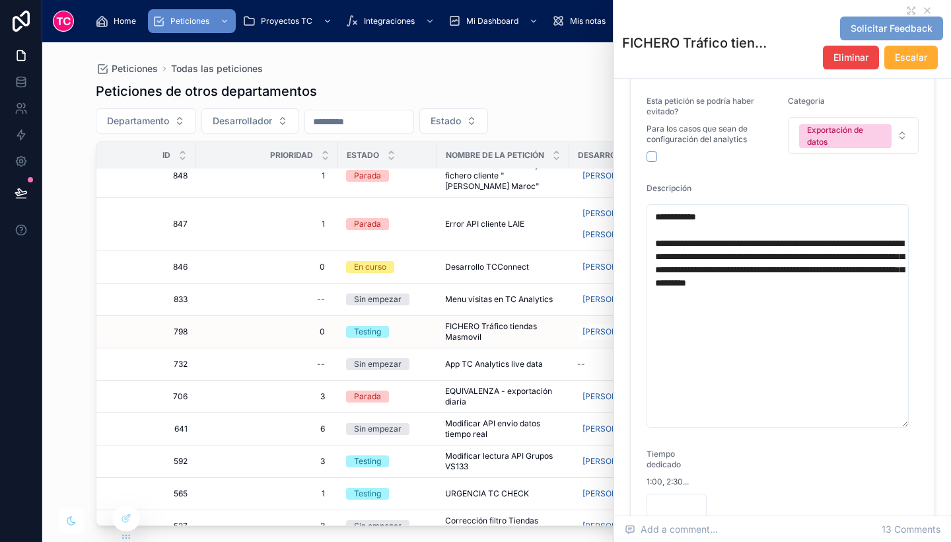
scroll to position [381, 0]
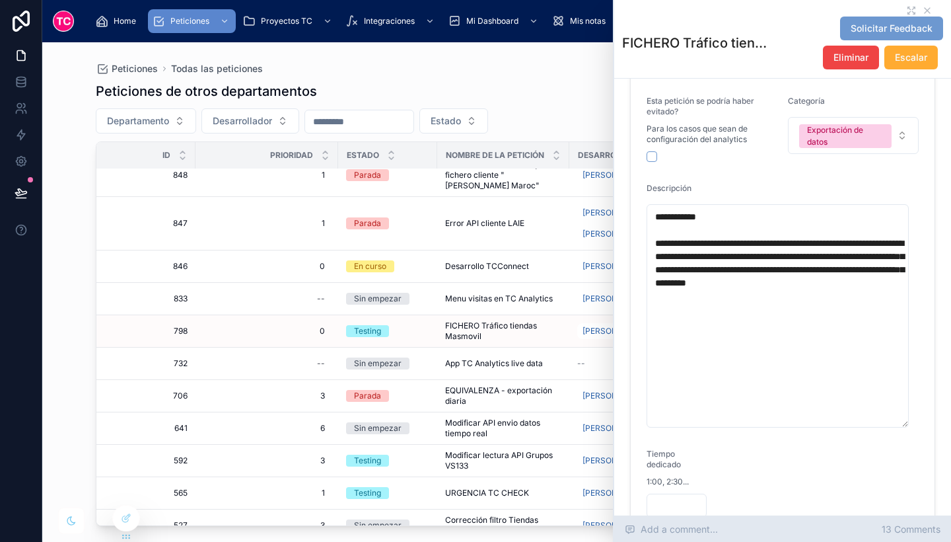
click at [899, 528] on span "13 Comments" at bounding box center [911, 528] width 59 height 13
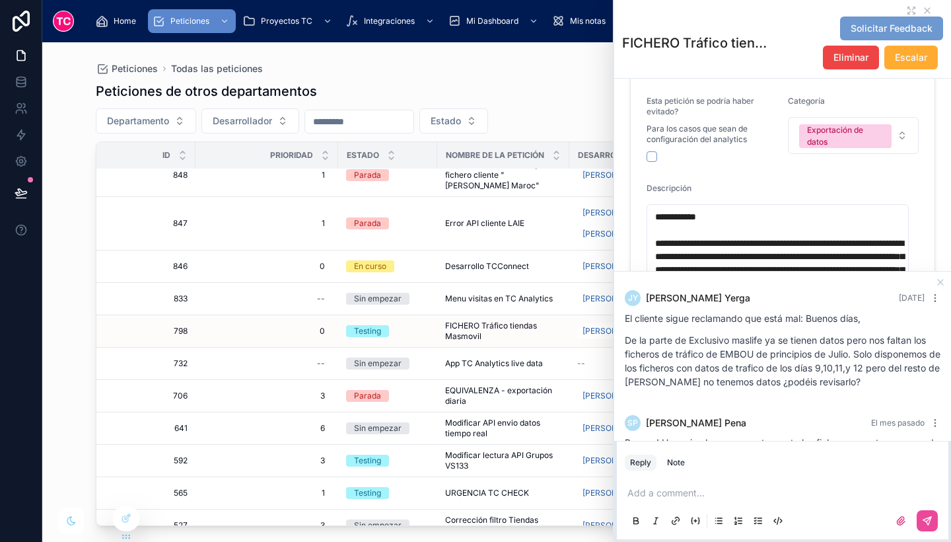
scroll to position [1091, 0]
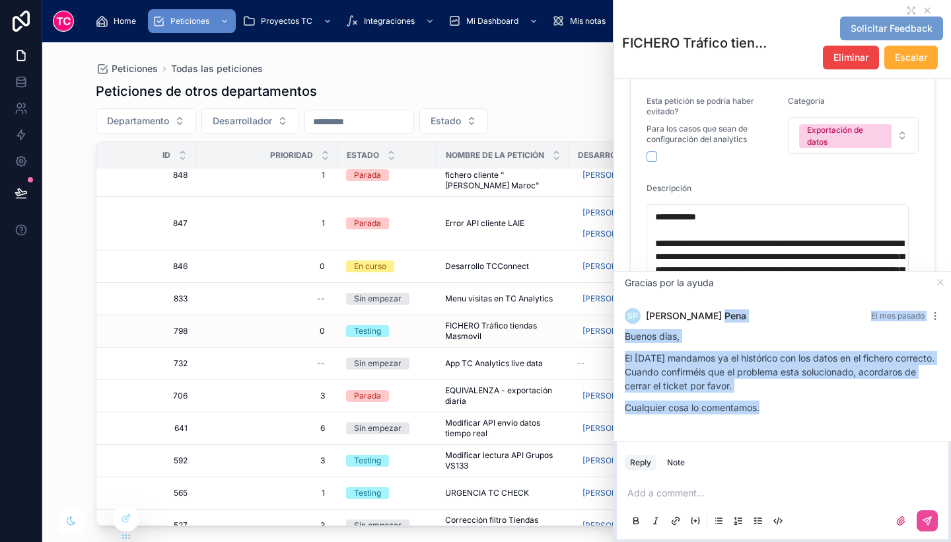
drag, startPoint x: 771, startPoint y: 409, endPoint x: 674, endPoint y: 314, distance: 135.4
click at [674, 314] on div "SP [PERSON_NAME] El mes pasado Buenos días, El [DATE] mandamos ya el histórico …" at bounding box center [783, 365] width 332 height 130
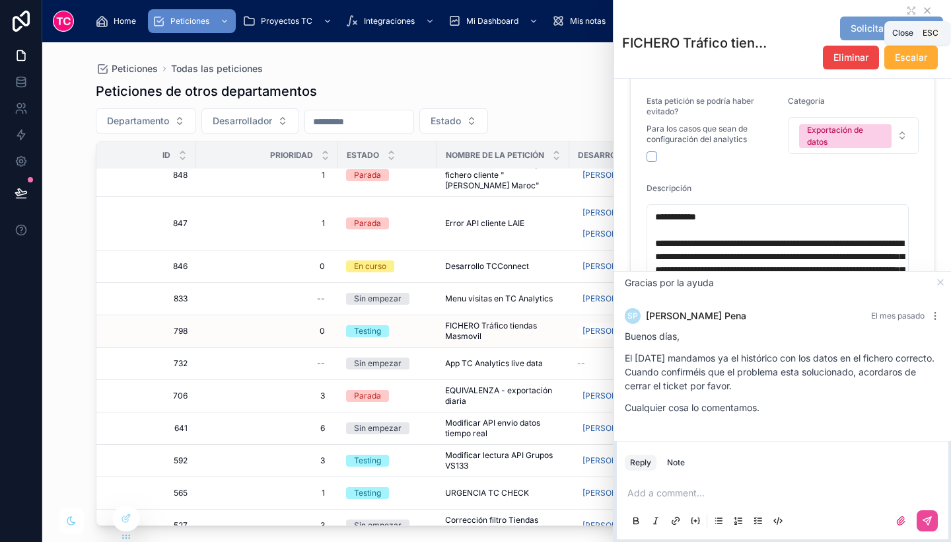
click at [922, 9] on icon at bounding box center [927, 10] width 11 height 11
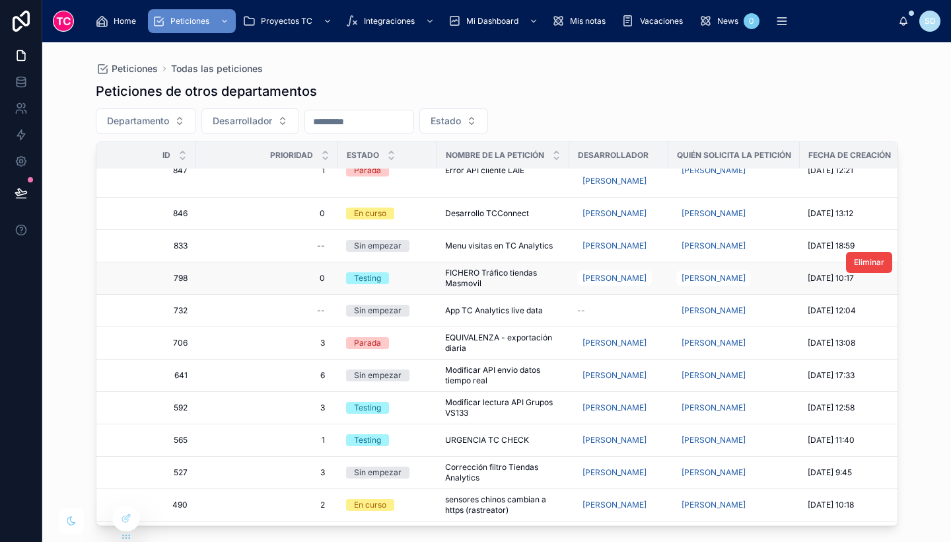
scroll to position [435, 0]
click at [499, 314] on span "App TC Analytics live data" at bounding box center [494, 309] width 98 height 11
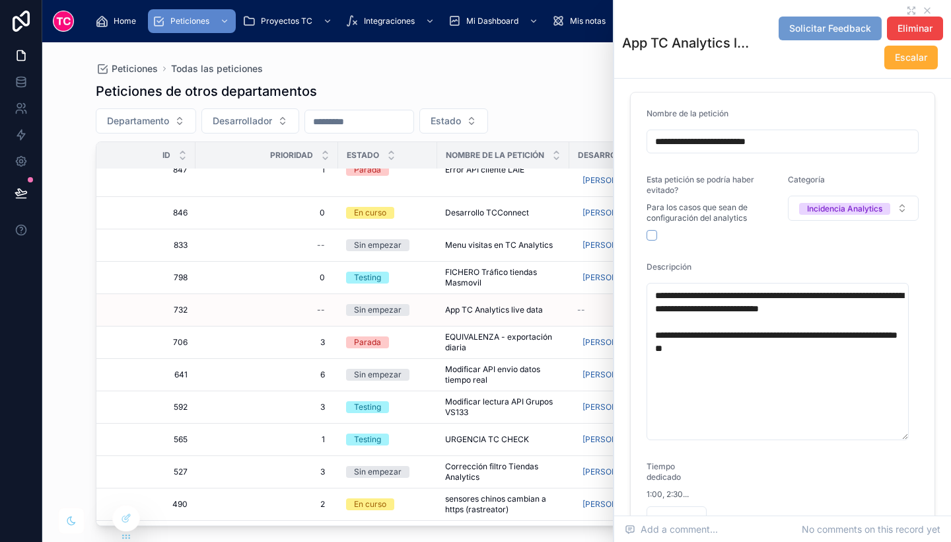
scroll to position [183, 0]
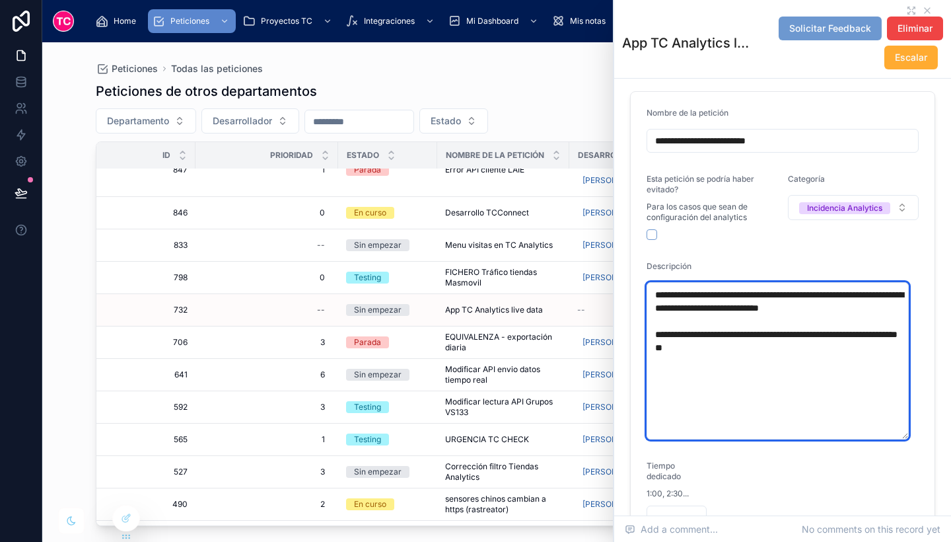
click at [722, 365] on textarea "**********" at bounding box center [778, 360] width 262 height 157
drag, startPoint x: 753, startPoint y: 371, endPoint x: 654, endPoint y: 308, distance: 116.7
click at [654, 308] on textarea "**********" at bounding box center [778, 360] width 262 height 157
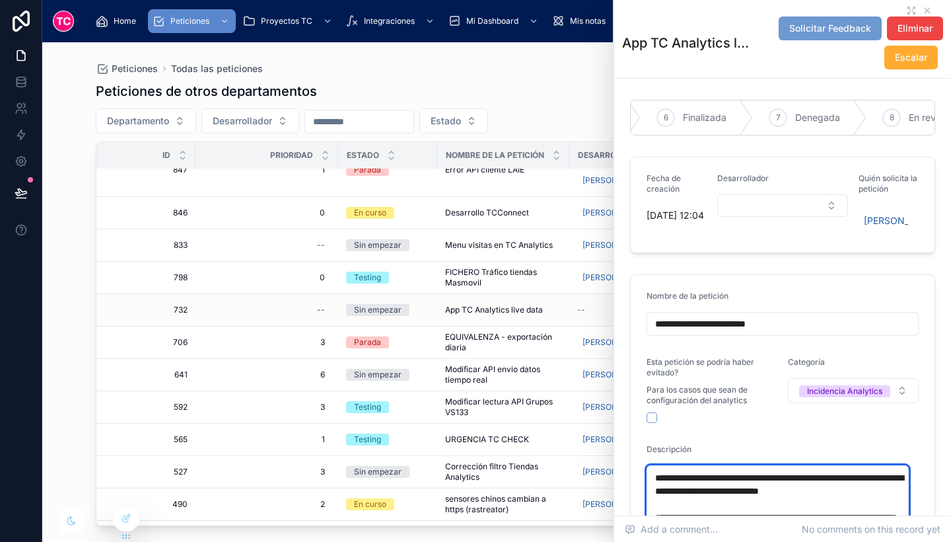
scroll to position [0, 538]
click at [701, 117] on span "Finalizada" at bounding box center [704, 117] width 44 height 13
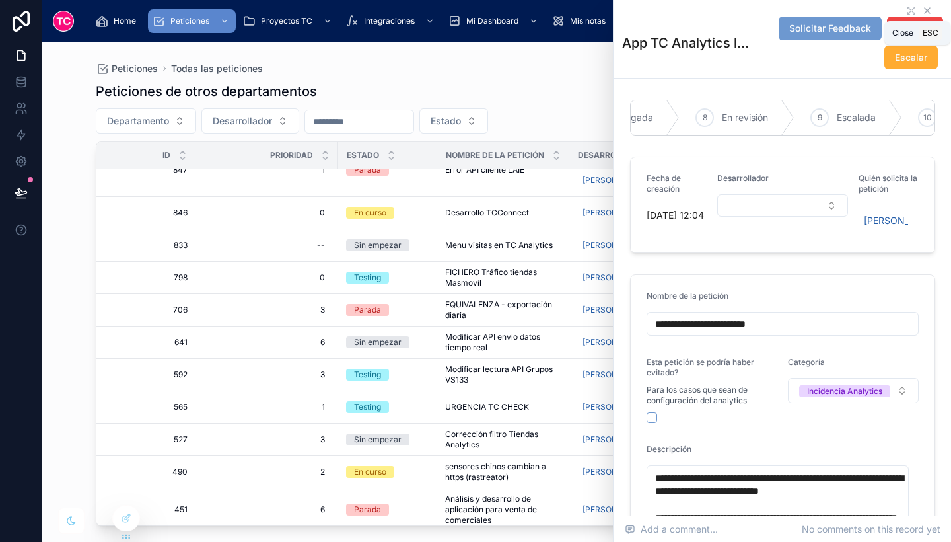
click at [922, 10] on icon at bounding box center [927, 10] width 11 height 11
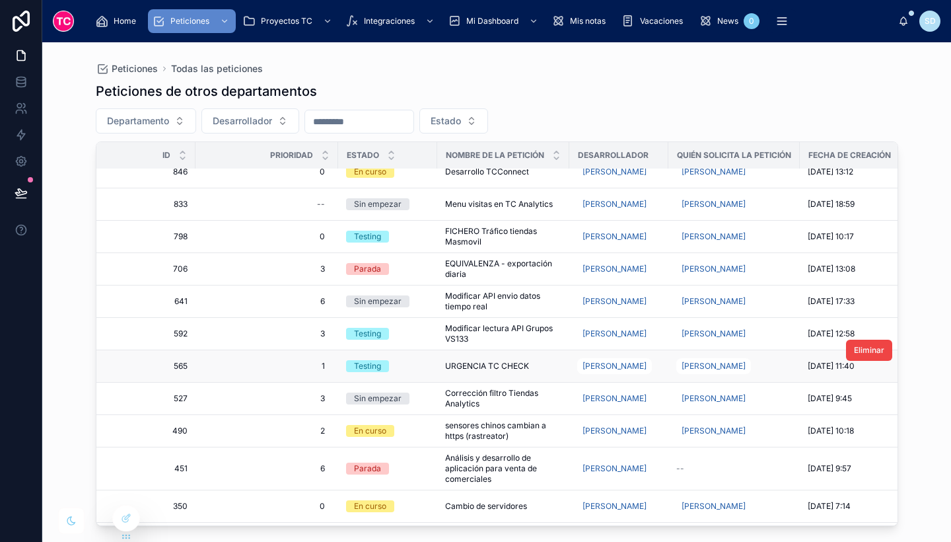
scroll to position [479, 0]
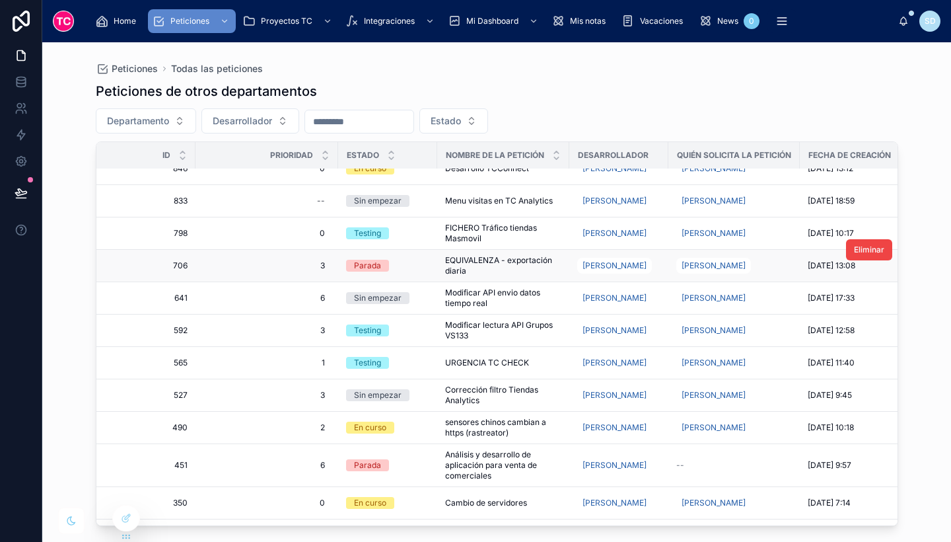
click at [542, 270] on span "EQUIVALENZA - exportación diaria" at bounding box center [503, 265] width 116 height 21
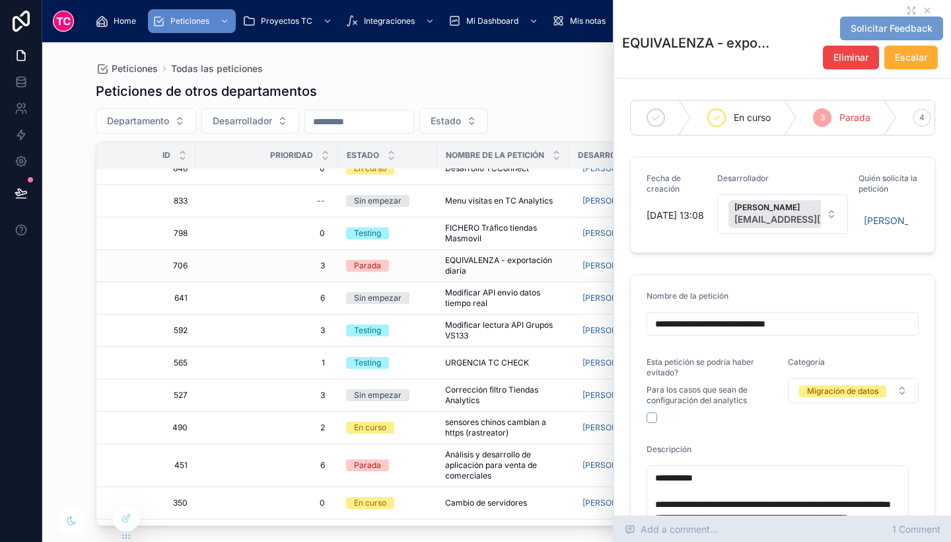
click at [909, 533] on span "1 Comment" at bounding box center [916, 528] width 48 height 13
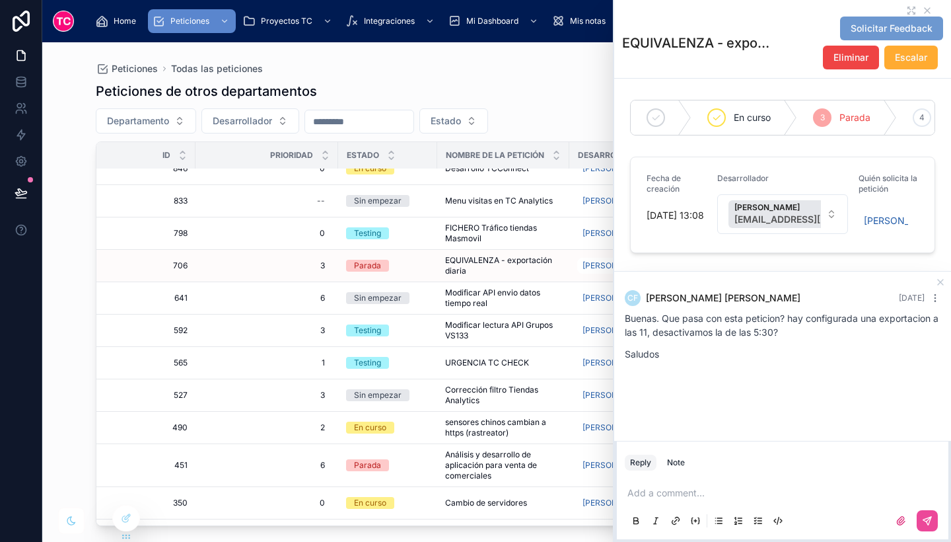
click at [909, 533] on div at bounding box center [783, 520] width 316 height 26
click at [922, 7] on icon at bounding box center [927, 10] width 11 height 11
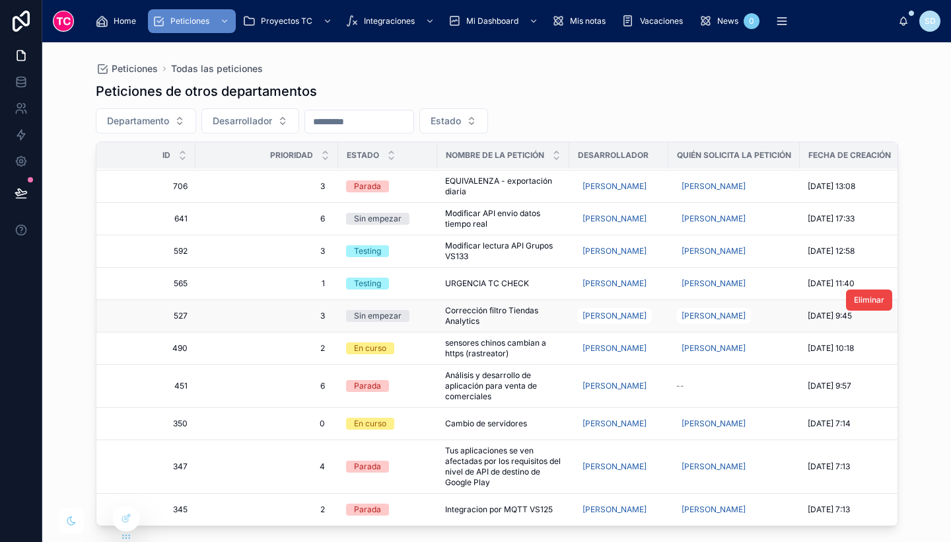
scroll to position [589, 0]
click at [541, 337] on span "sensores chinos cambian a https (rastreator)" at bounding box center [503, 347] width 116 height 21
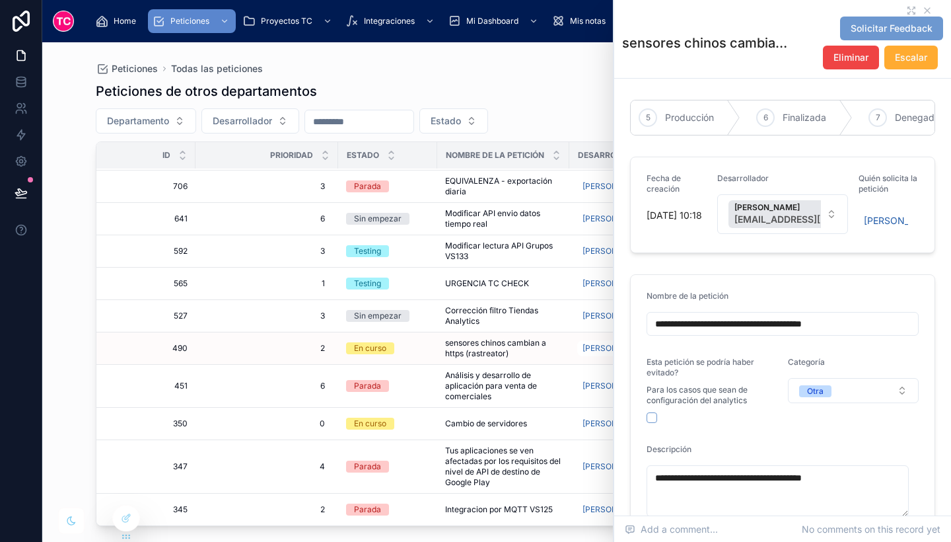
scroll to position [0, 462]
click at [775, 120] on span "Finalizada" at bounding box center [779, 117] width 44 height 13
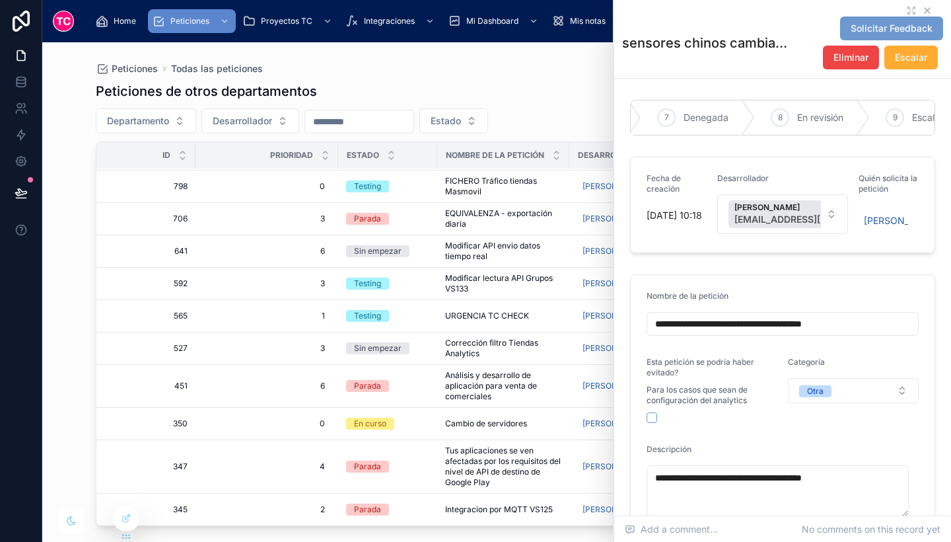
scroll to position [557, 0]
click at [925, 11] on icon at bounding box center [927, 10] width 5 height 5
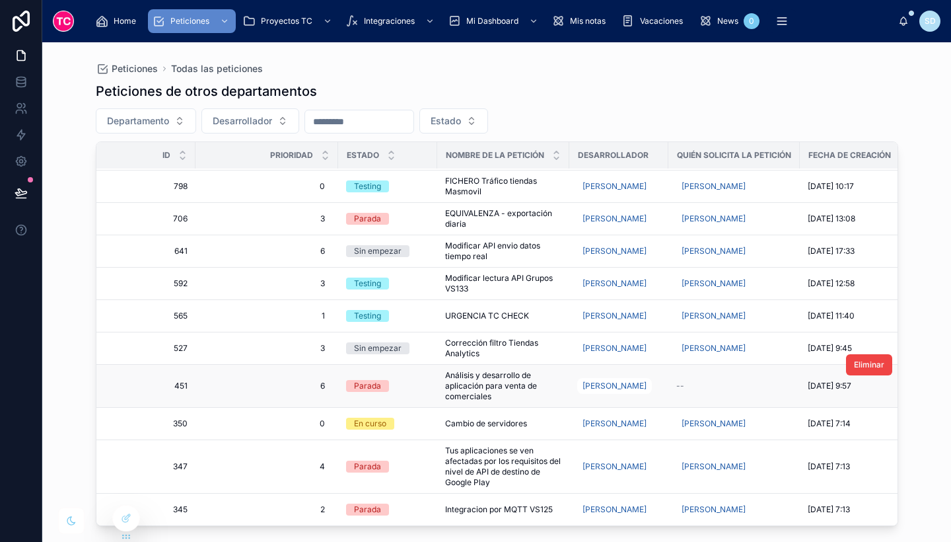
click at [545, 378] on span "Análisis y desarrollo de aplicación para venta de comerciales" at bounding box center [503, 386] width 116 height 32
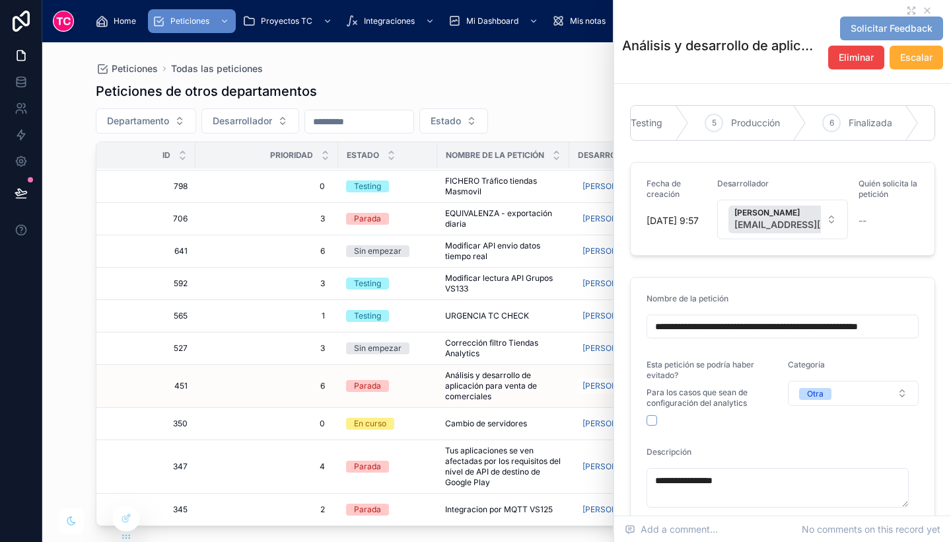
scroll to position [0, 437]
click at [734, 129] on span "Finalizada" at bounding box center [742, 122] width 44 height 13
click at [922, 7] on icon at bounding box center [927, 10] width 11 height 11
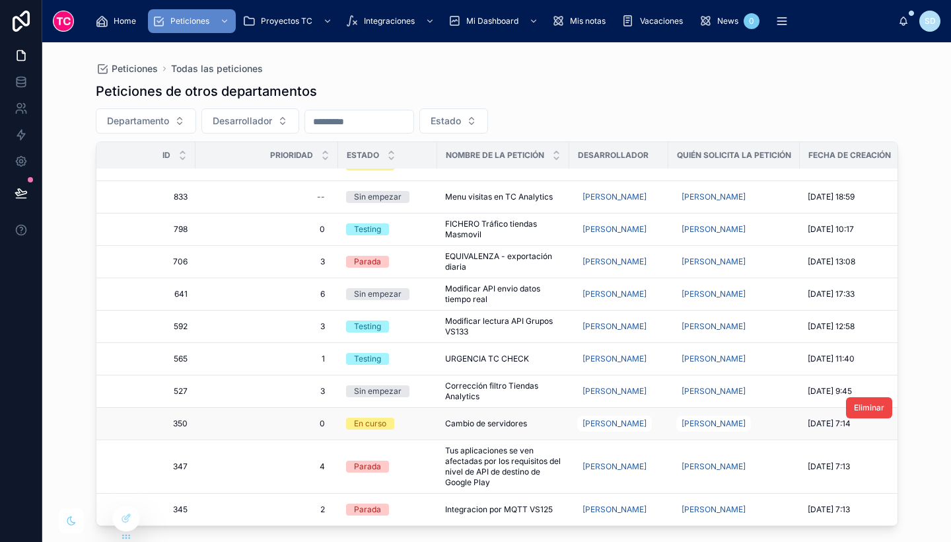
scroll to position [514, 0]
click at [927, 438] on div "Peticiones Todas las peticiones Peticiones de otros departamentos Departamento …" at bounding box center [496, 291] width 909 height 499
click at [277, 18] on span "Proyectos TC" at bounding box center [287, 21] width 52 height 11
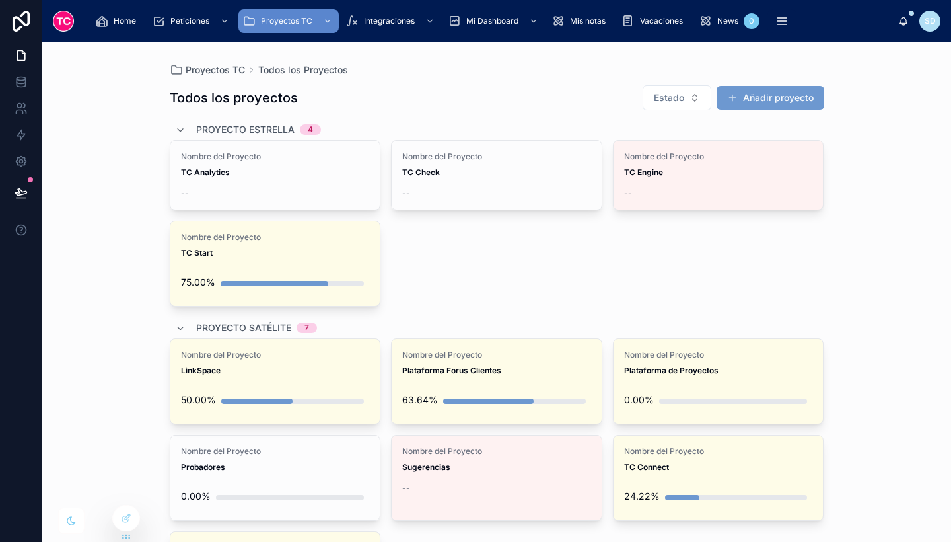
click at [496, 257] on div "Nombre del Proyecto TC Analytics -- Nombre del Proyecto TC Check -- Nombre del …" at bounding box center [497, 223] width 654 height 166
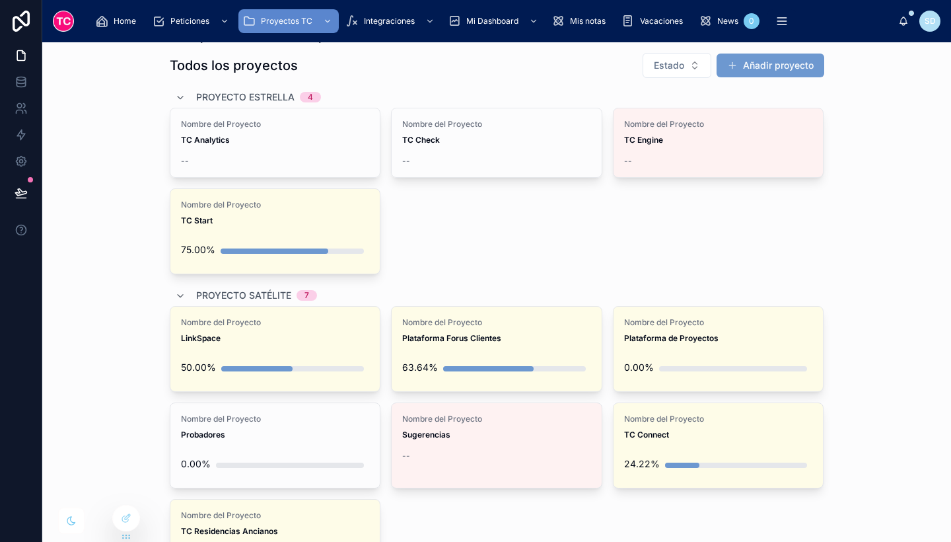
scroll to position [63, 0]
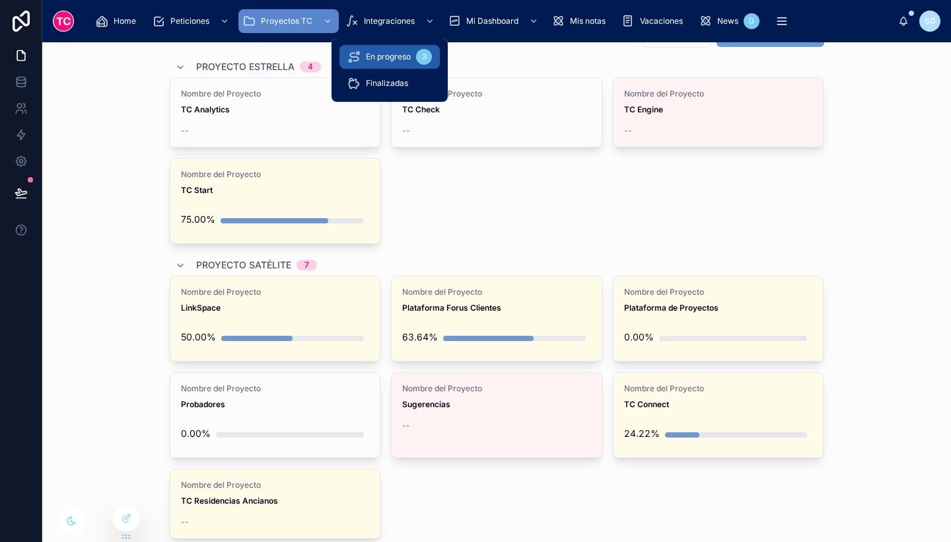
click at [403, 55] on span "En progreso" at bounding box center [388, 57] width 45 height 11
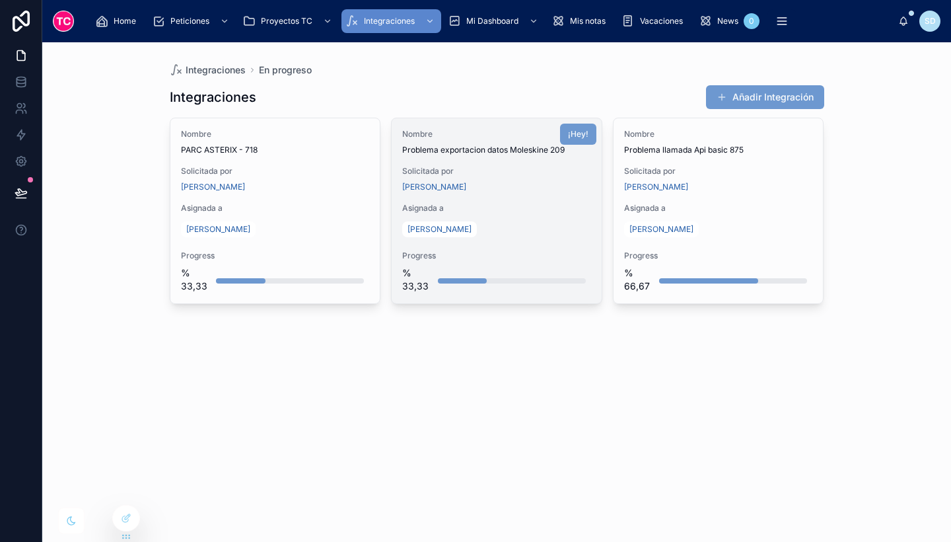
click at [499, 238] on div "[PERSON_NAME]" at bounding box center [496, 229] width 189 height 21
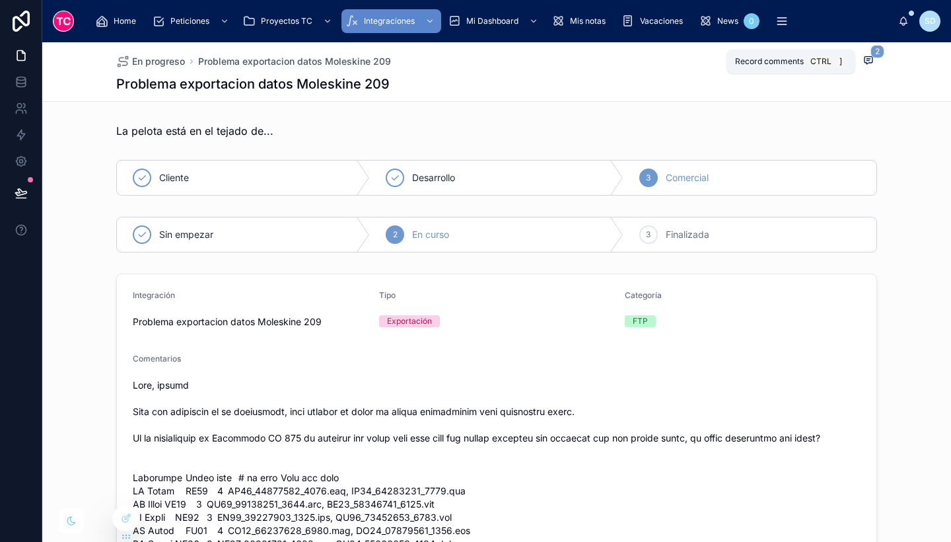
click at [866, 61] on icon at bounding box center [868, 60] width 11 height 11
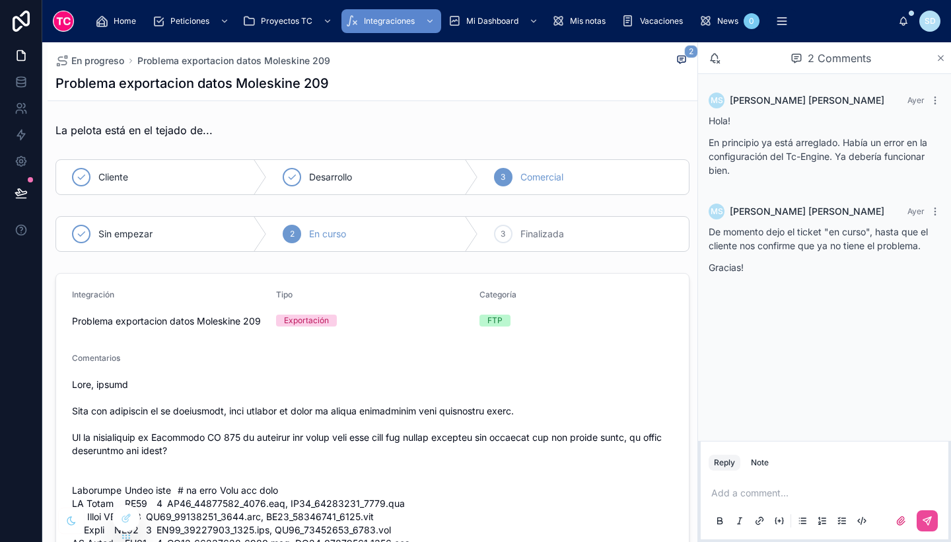
click at [940, 56] on icon at bounding box center [941, 58] width 10 height 11
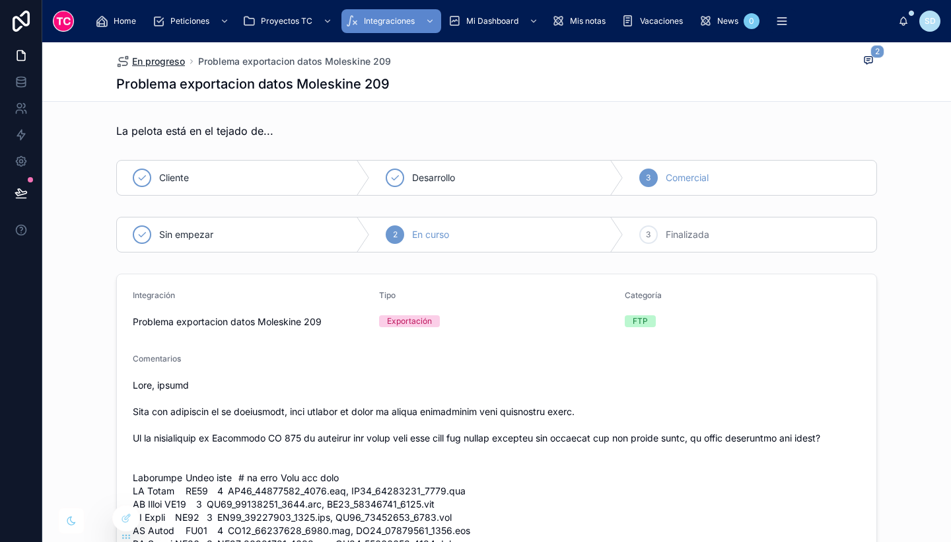
click at [157, 60] on span "En progreso" at bounding box center [158, 61] width 53 height 13
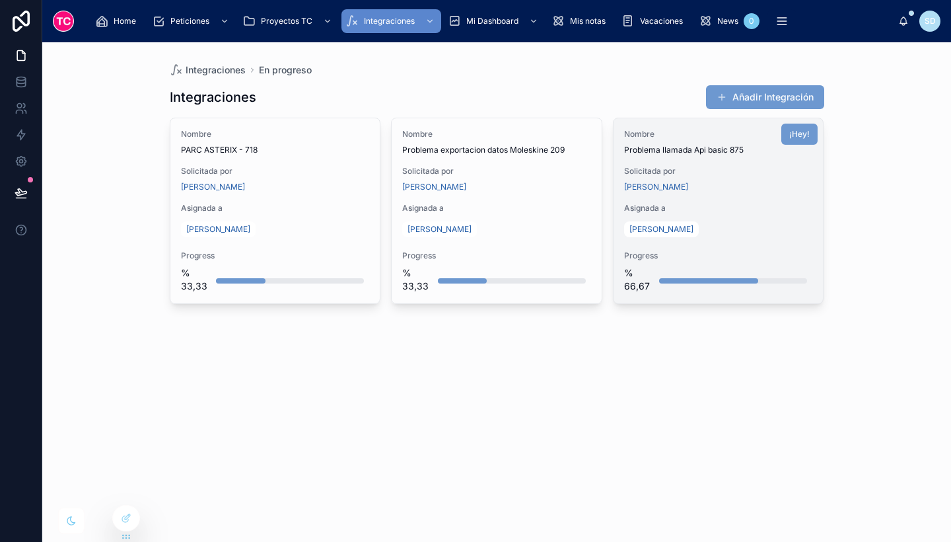
click at [781, 224] on div "[PERSON_NAME]" at bounding box center [718, 229] width 189 height 21
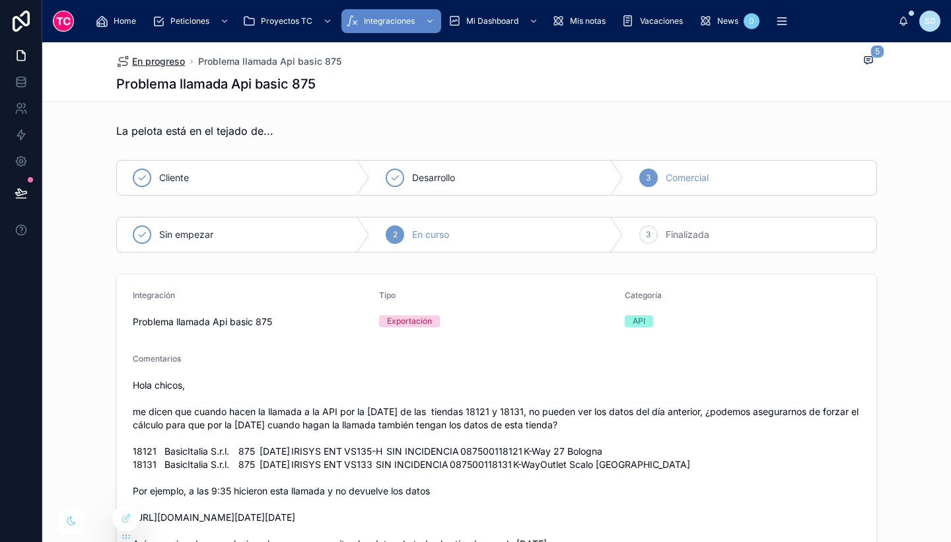
click at [157, 58] on span "En progreso" at bounding box center [158, 61] width 53 height 13
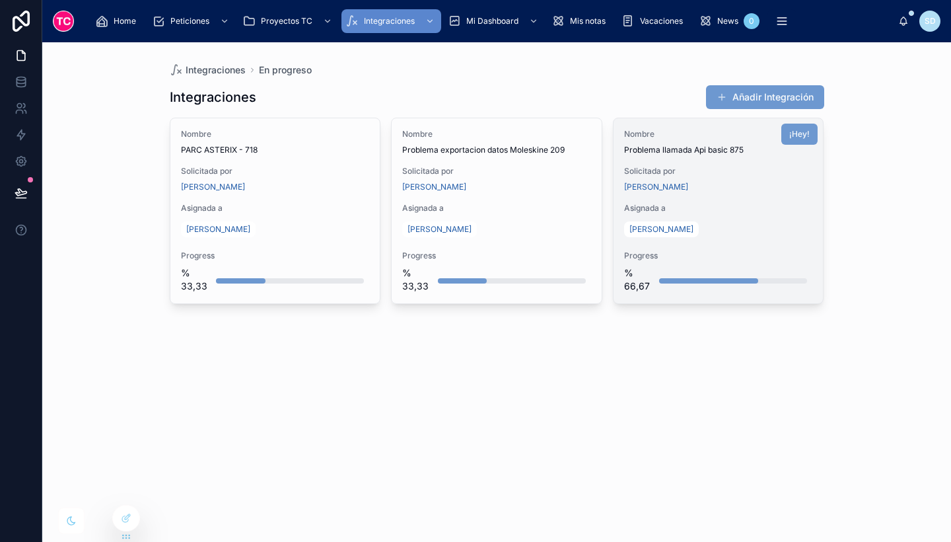
click at [783, 232] on div "[PERSON_NAME]" at bounding box center [718, 229] width 189 height 21
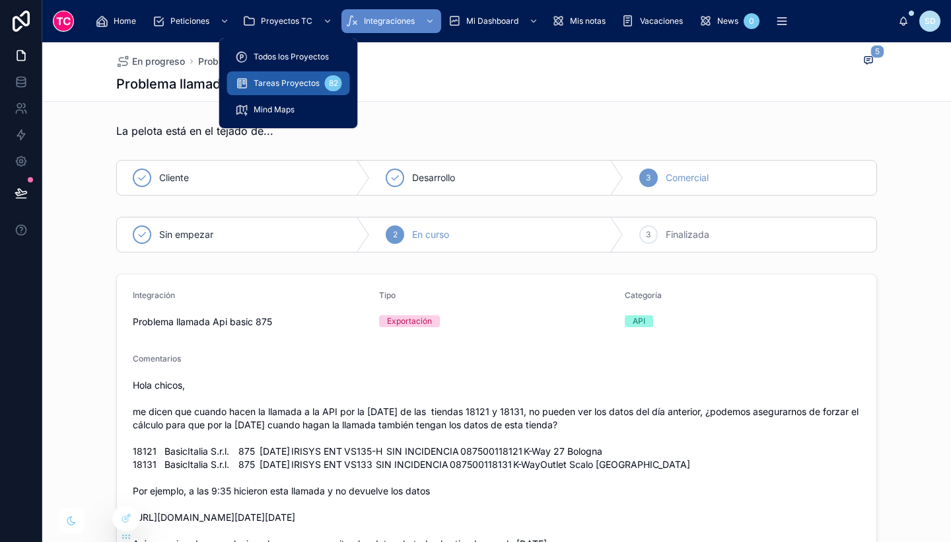
click at [301, 94] on link "Tareas Proyectos 82" at bounding box center [288, 83] width 123 height 24
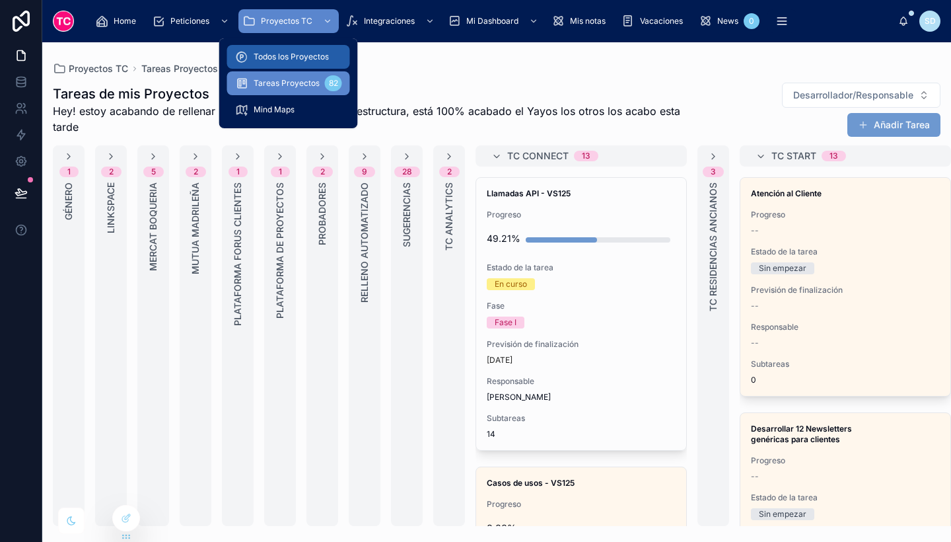
click at [272, 58] on span "Todos los Proyectos" at bounding box center [291, 57] width 75 height 11
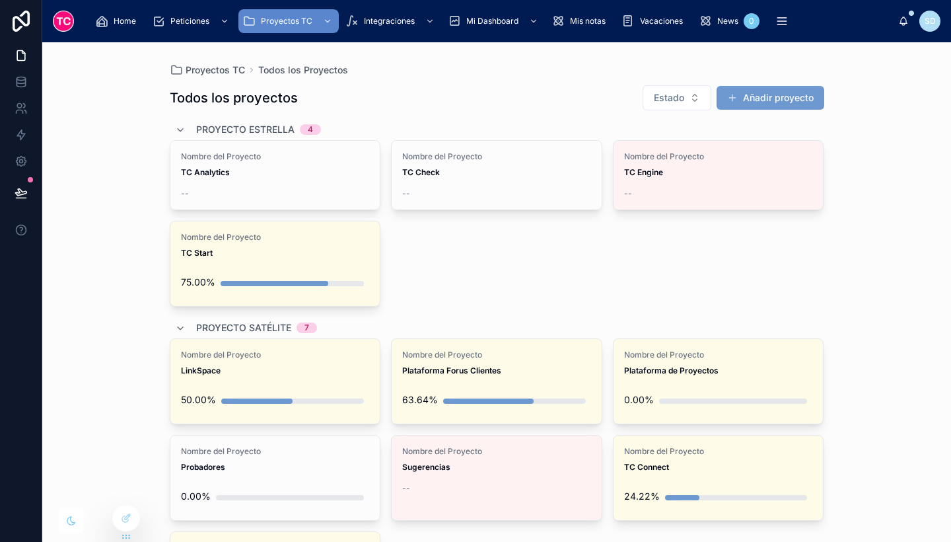
click at [878, 304] on div "Proyectos TC Todos los Proyectos Todos los proyectos Estado Añadir proyecto Pro…" at bounding box center [496, 291] width 909 height 499
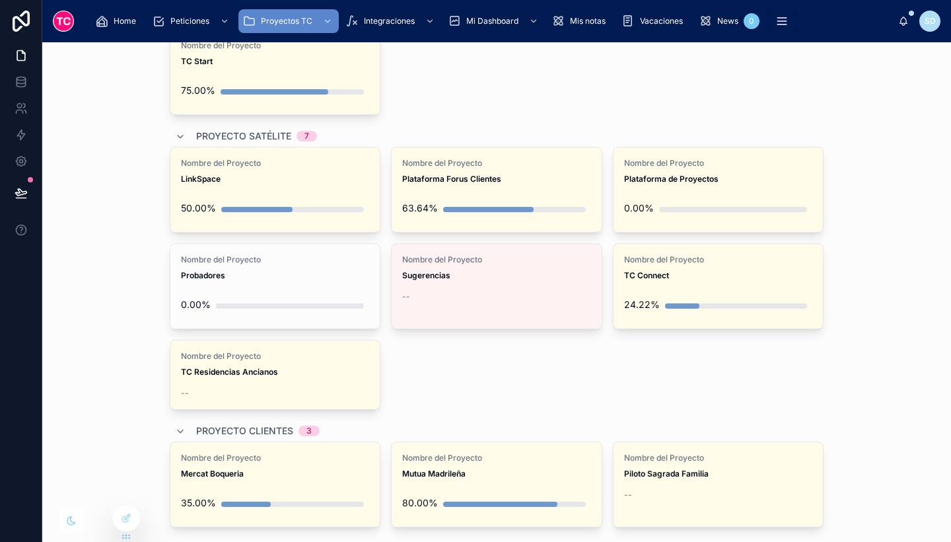
scroll to position [203, 0]
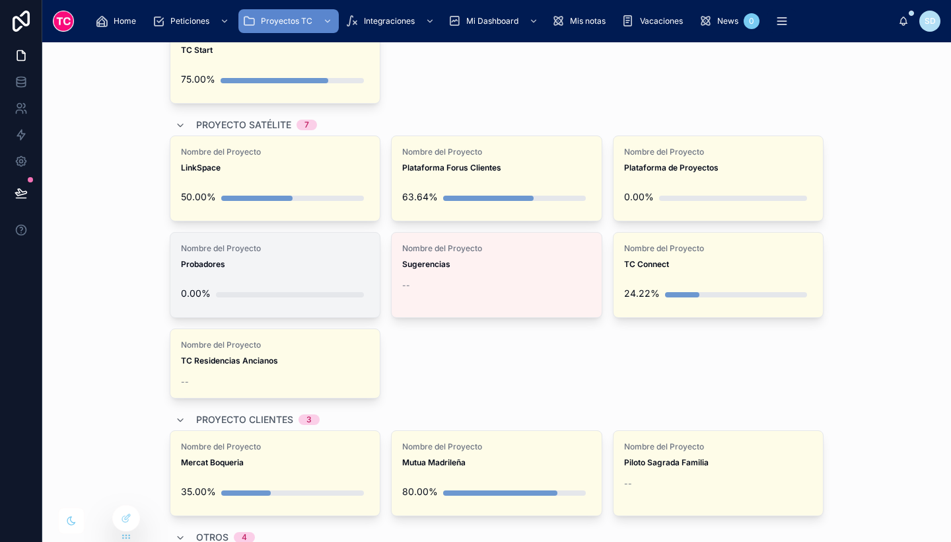
click at [271, 256] on div "Nombre del Proyecto Probadores" at bounding box center [275, 256] width 189 height 26
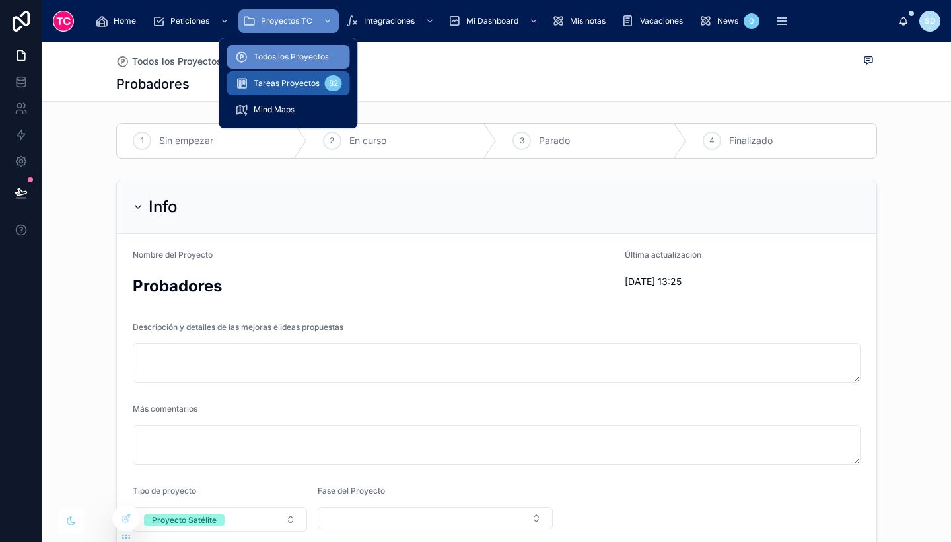
click at [299, 88] on div "Tareas Proyectos 82" at bounding box center [288, 83] width 107 height 21
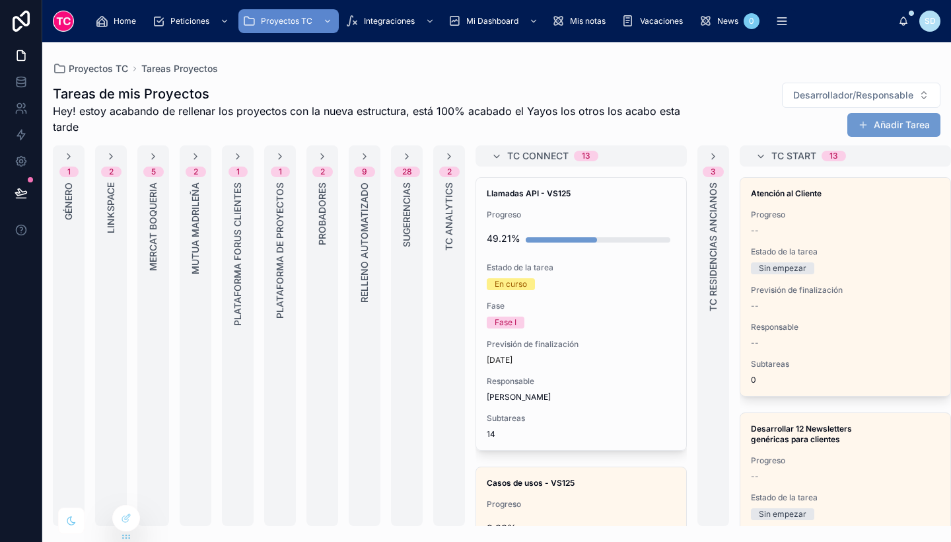
click at [322, 257] on div "2 Probadores" at bounding box center [322, 335] width 32 height 380
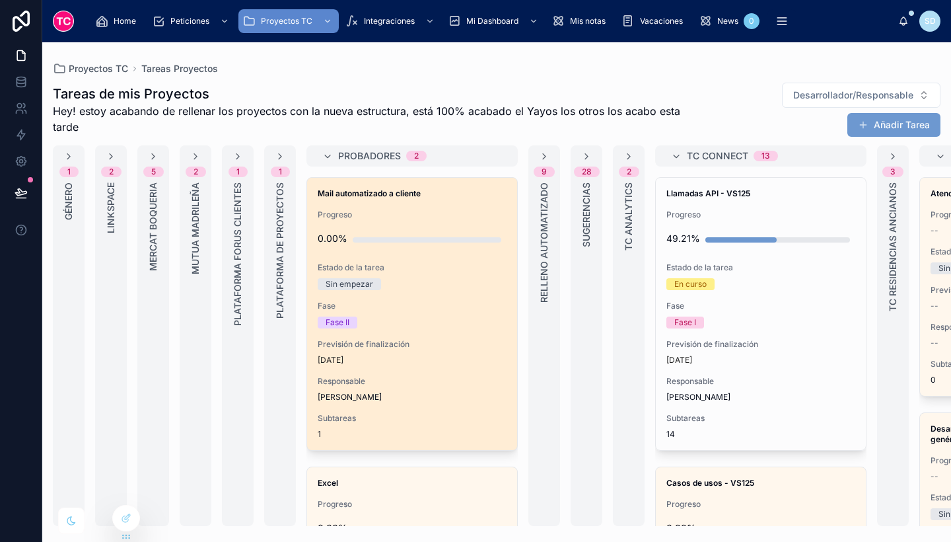
click at [440, 304] on span "Fase" at bounding box center [412, 306] width 189 height 11
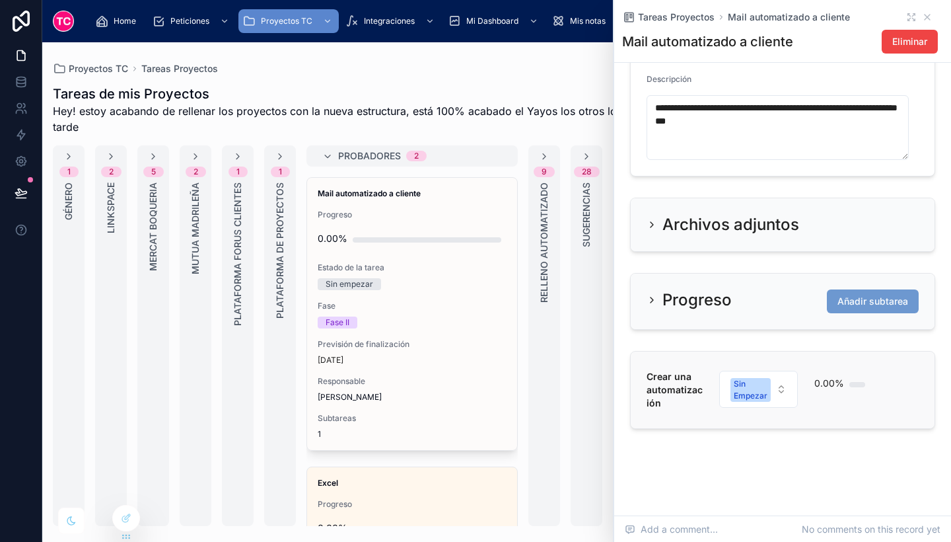
scroll to position [447, 0]
click at [678, 409] on span "Crear una automatización" at bounding box center [675, 389] width 56 height 40
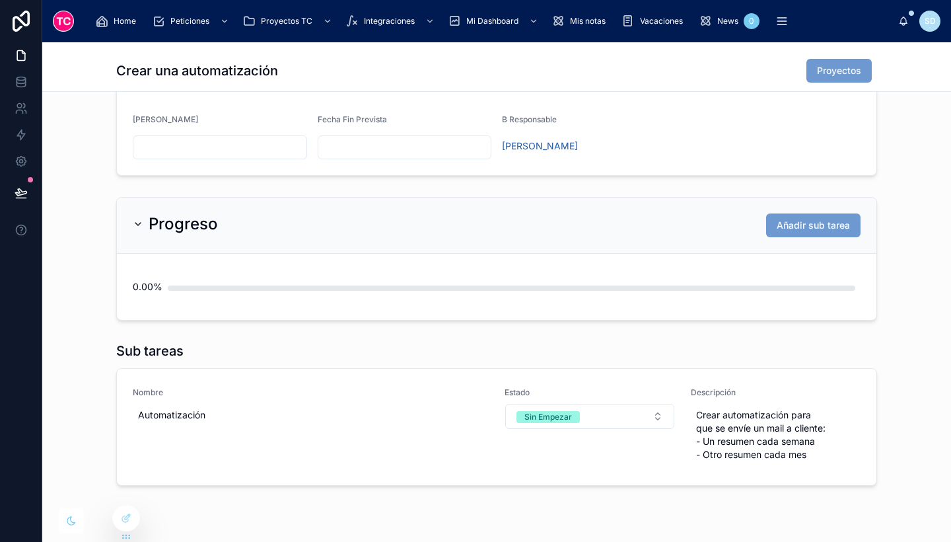
scroll to position [308, 0]
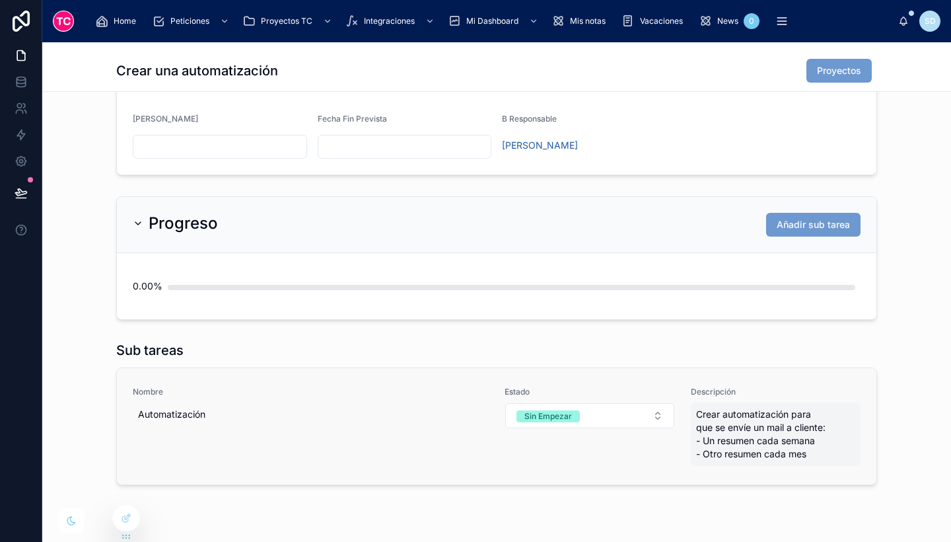
click at [786, 444] on span "Crear automatización para que se envíe un mail a cliente: - Un resumen cada sem…" at bounding box center [776, 433] width 160 height 53
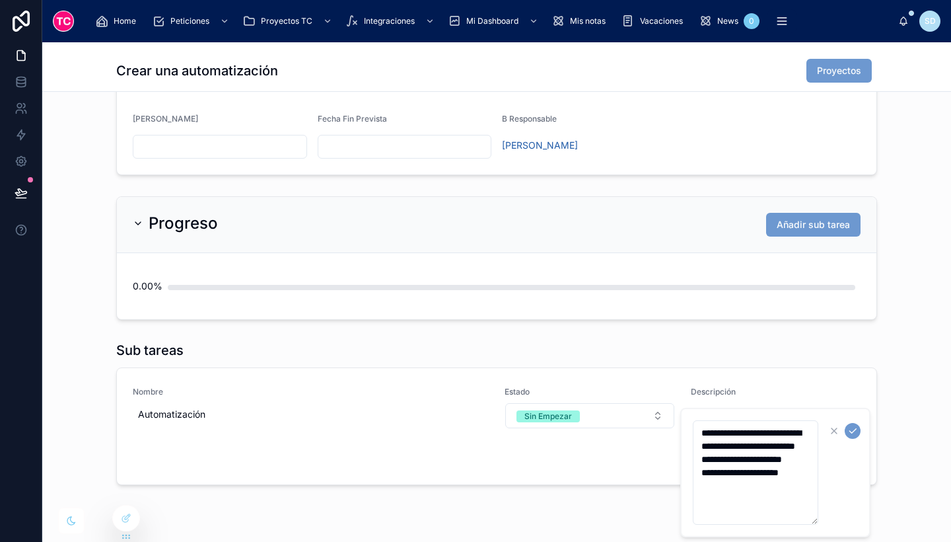
drag, startPoint x: 734, startPoint y: 481, endPoint x: 689, endPoint y: 469, distance: 46.6
click at [689, 469] on div "**********" at bounding box center [775, 471] width 190 height 129
click at [743, 507] on textarea "**********" at bounding box center [755, 472] width 125 height 104
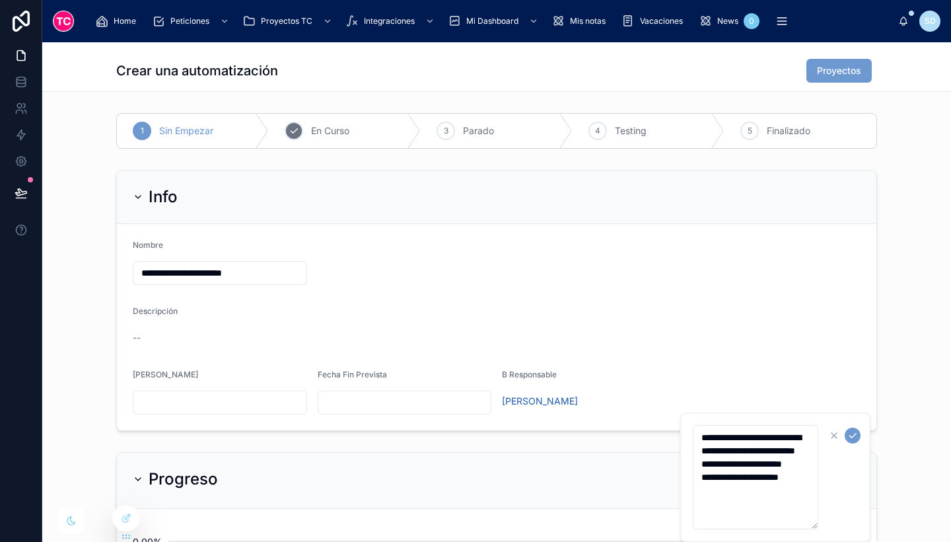
scroll to position [52, 0]
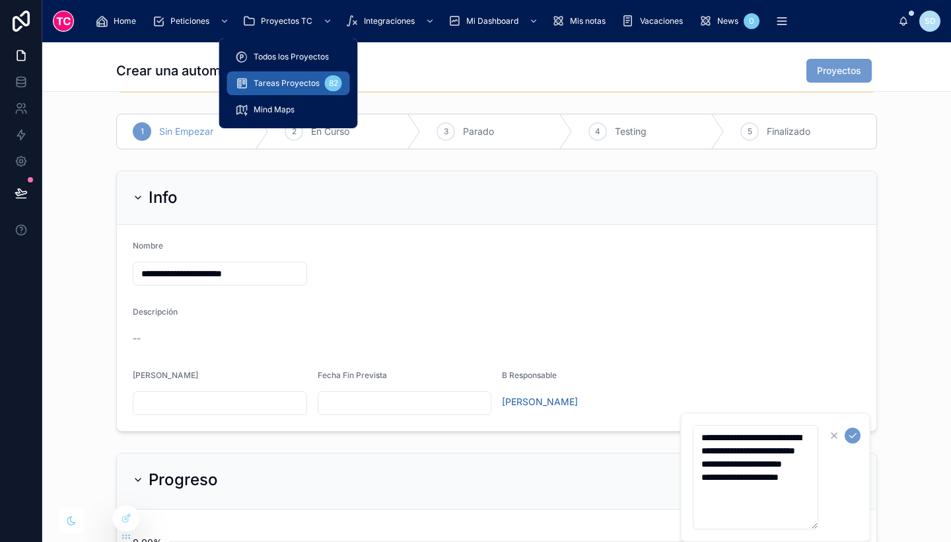
click at [276, 82] on span "Tareas Proyectos" at bounding box center [287, 83] width 66 height 11
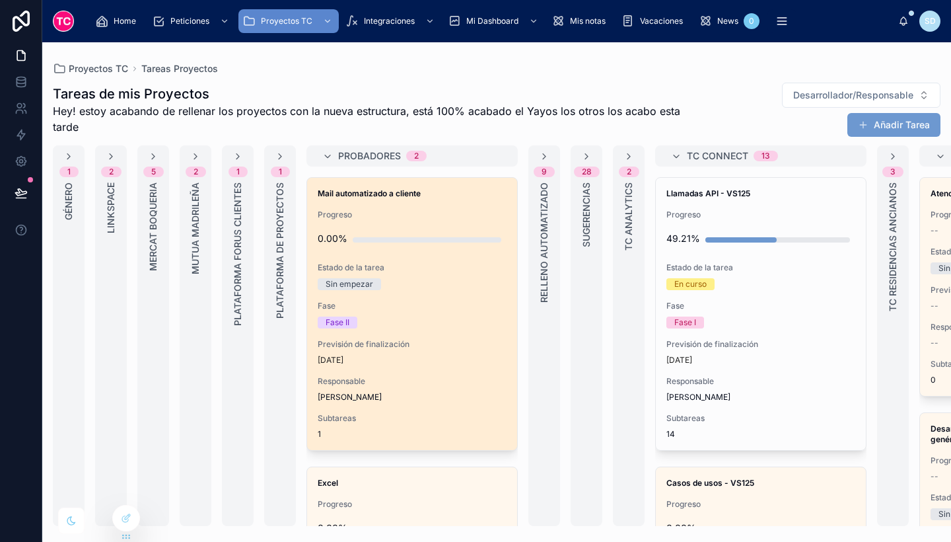
scroll to position [196, 0]
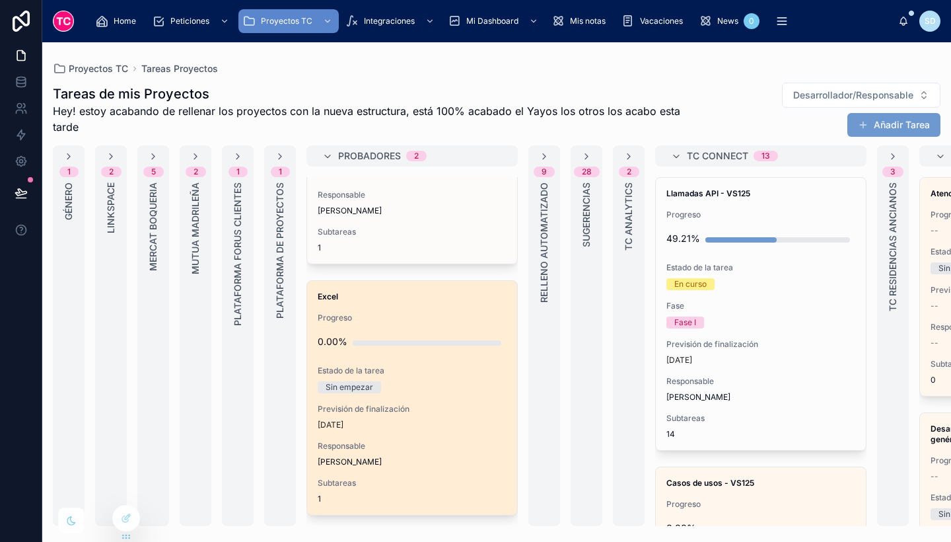
click at [449, 301] on div "Excel Progreso 0.00% Estado de la tarea Sin empezar Previsión de finalización […" at bounding box center [412, 398] width 210 height 234
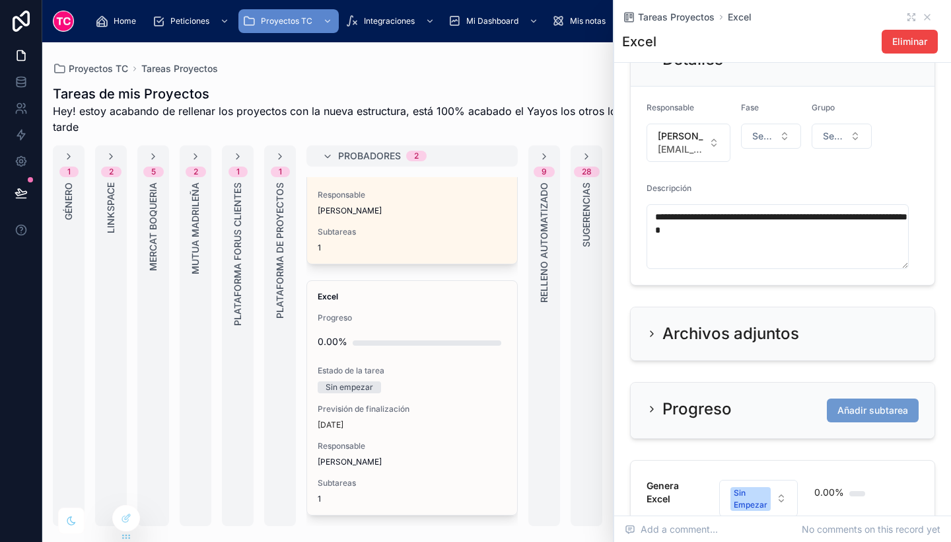
scroll to position [338, 0]
click at [686, 343] on h2 "Archivos adjuntos" at bounding box center [730, 332] width 137 height 21
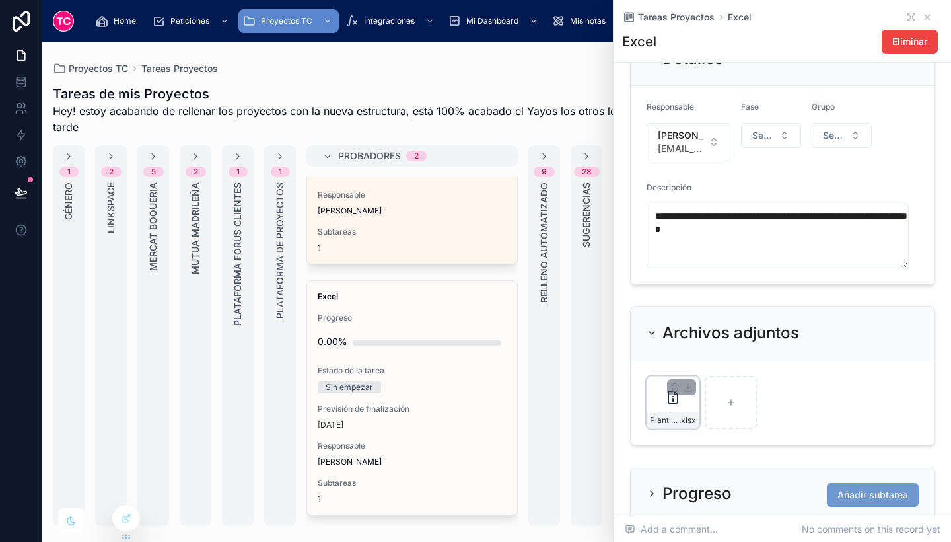
click at [673, 405] on icon at bounding box center [673, 397] width 16 height 16
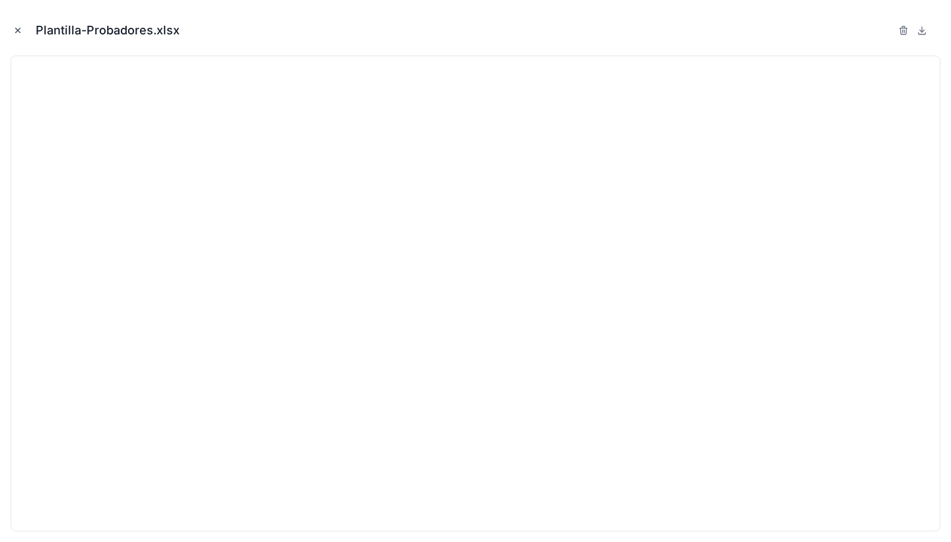
click at [17, 27] on icon "Close modal" at bounding box center [17, 30] width 9 height 9
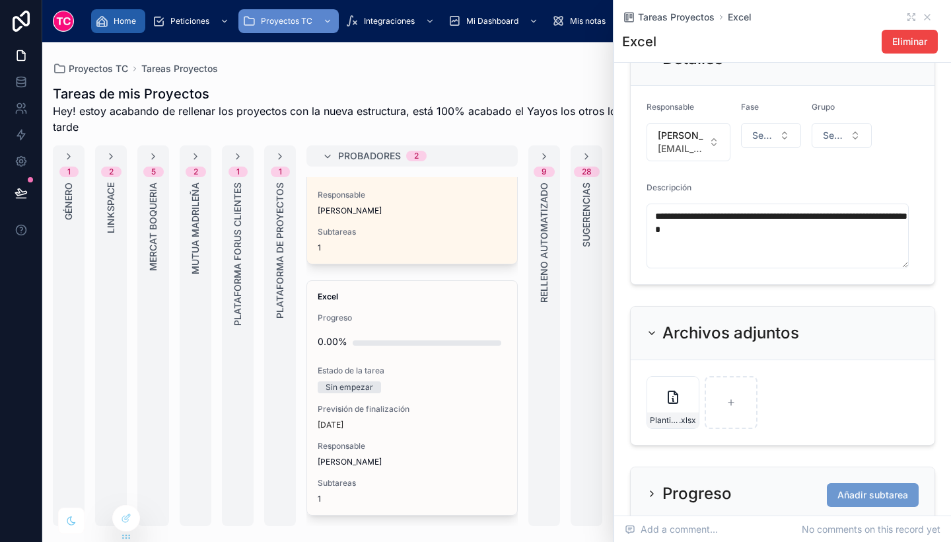
click at [121, 11] on div "Home" at bounding box center [118, 21] width 46 height 21
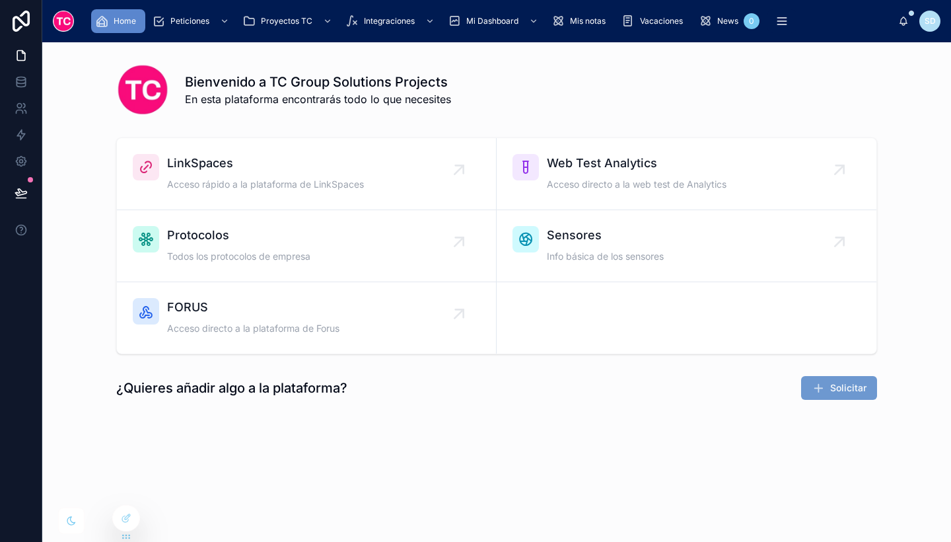
click at [121, 11] on div "Home" at bounding box center [118, 21] width 46 height 21
click at [354, 171] on span "LinkSpaces" at bounding box center [265, 163] width 197 height 18
